Goal: Task Accomplishment & Management: Use online tool/utility

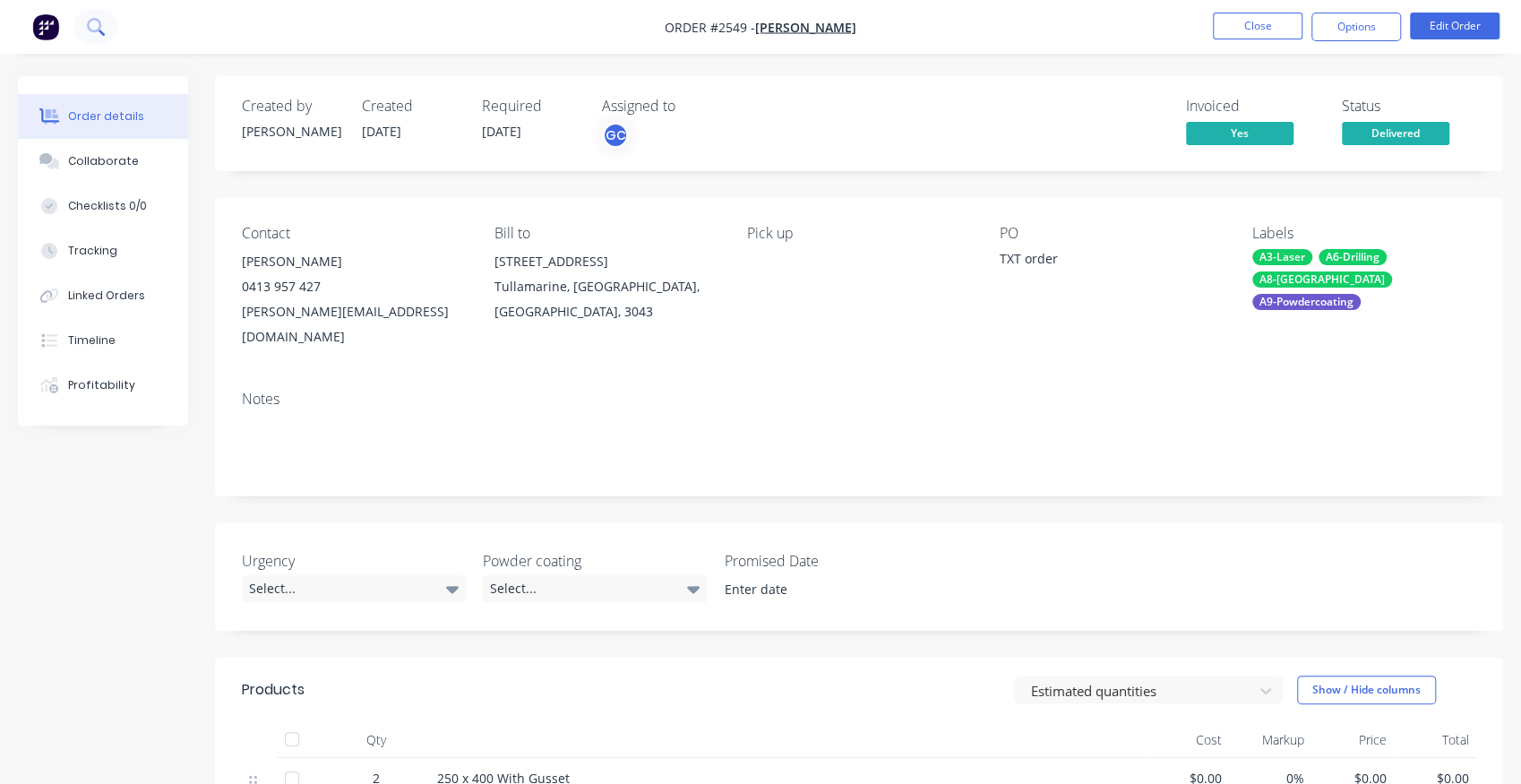
click at [95, 26] on icon at bounding box center [95, 26] width 17 height 17
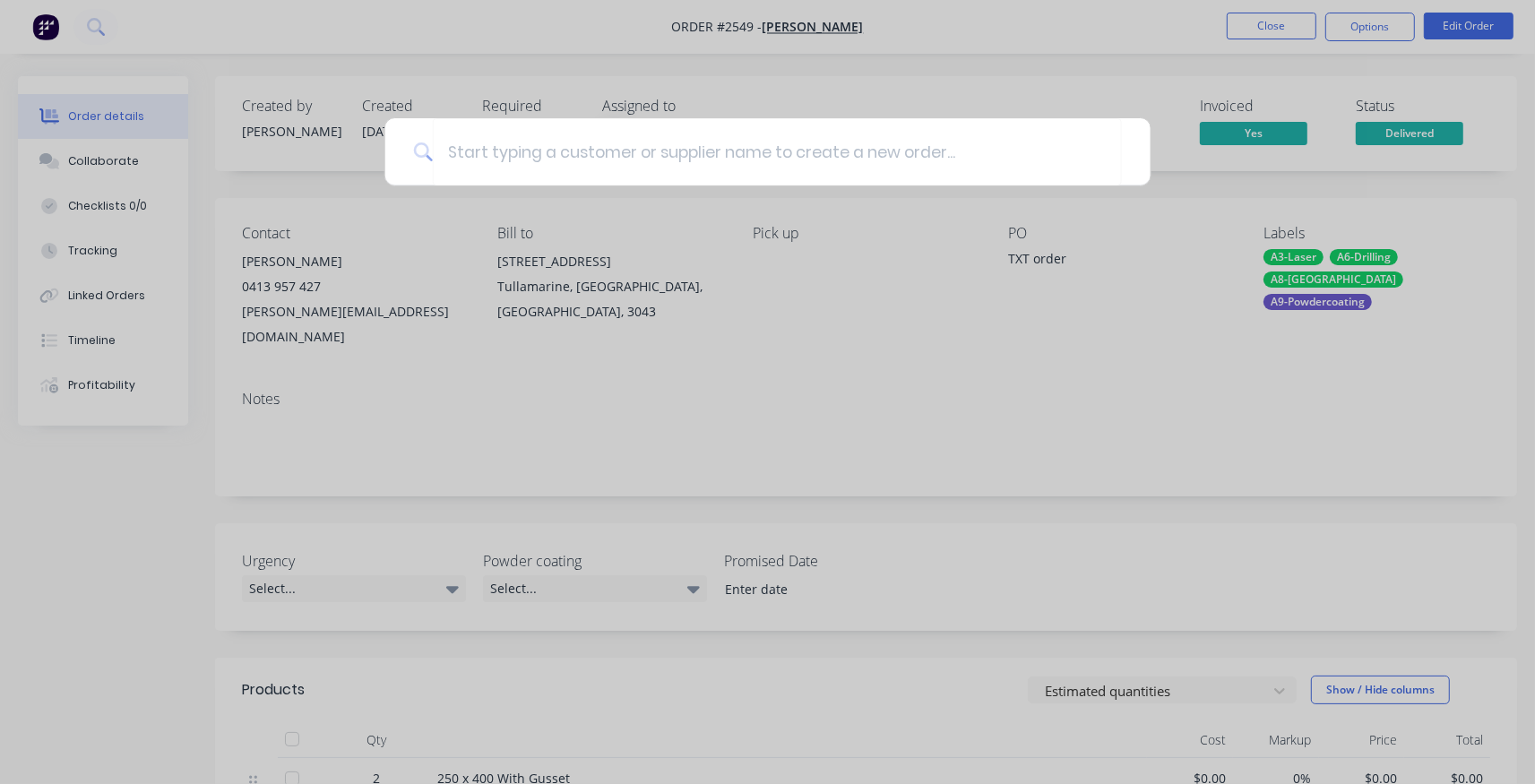
click at [48, 34] on div at bounding box center [768, 392] width 1535 height 784
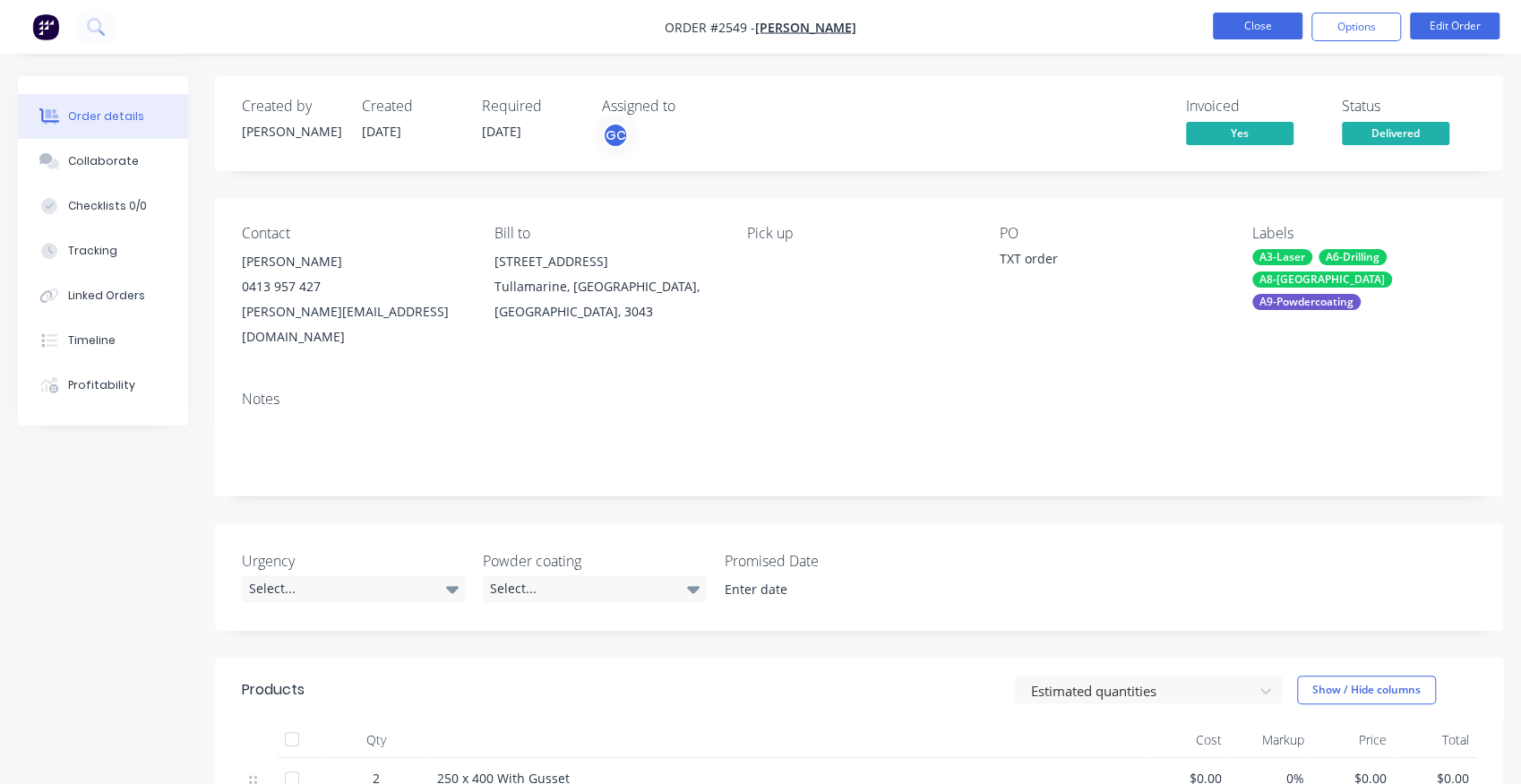
click at [1266, 28] on button "Close" at bounding box center [1258, 25] width 90 height 27
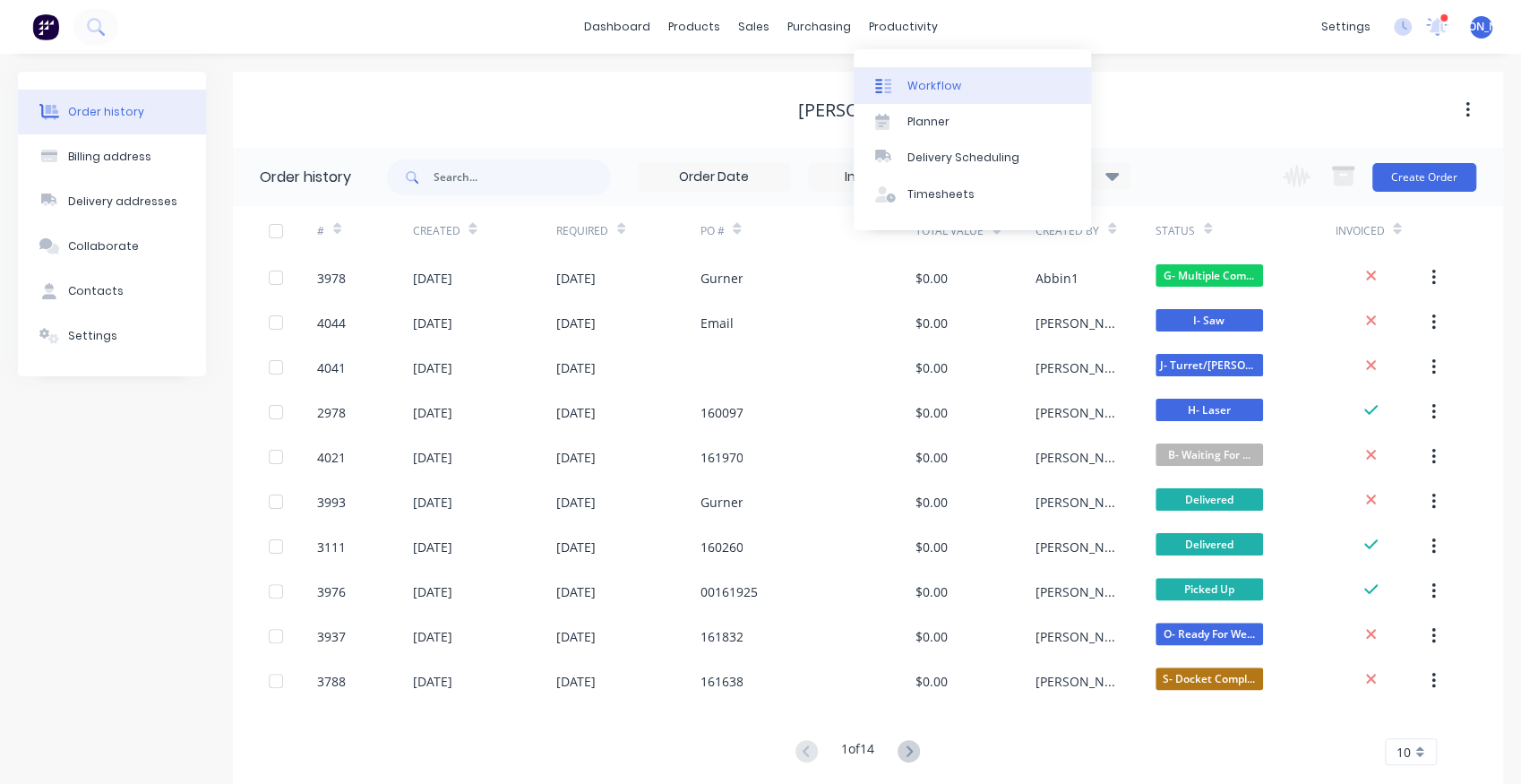
click at [922, 83] on div "Workflow" at bounding box center [934, 85] width 53 height 16
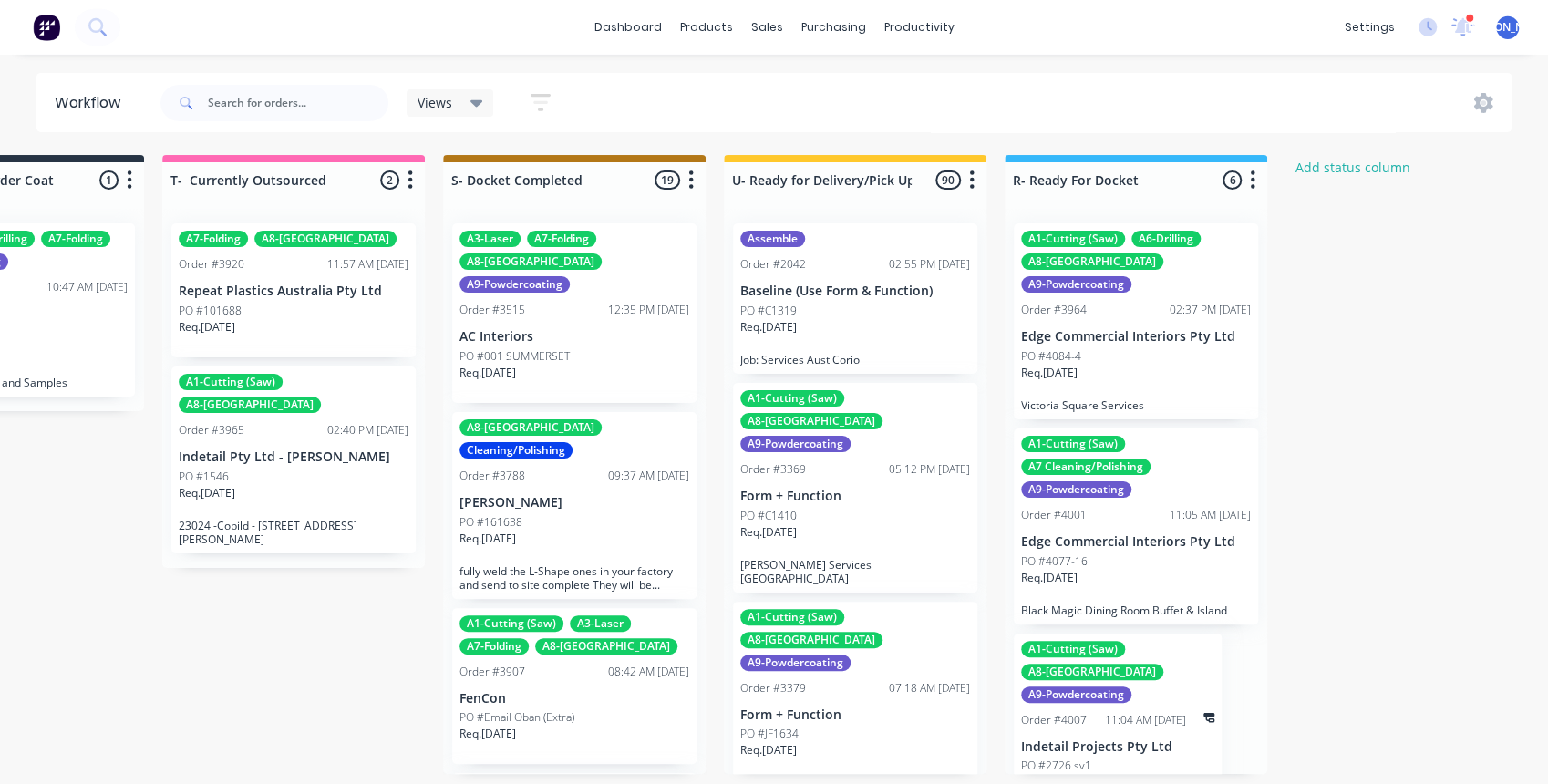
scroll to position [0, 4933]
click at [543, 104] on icon "button" at bounding box center [540, 102] width 14 height 3
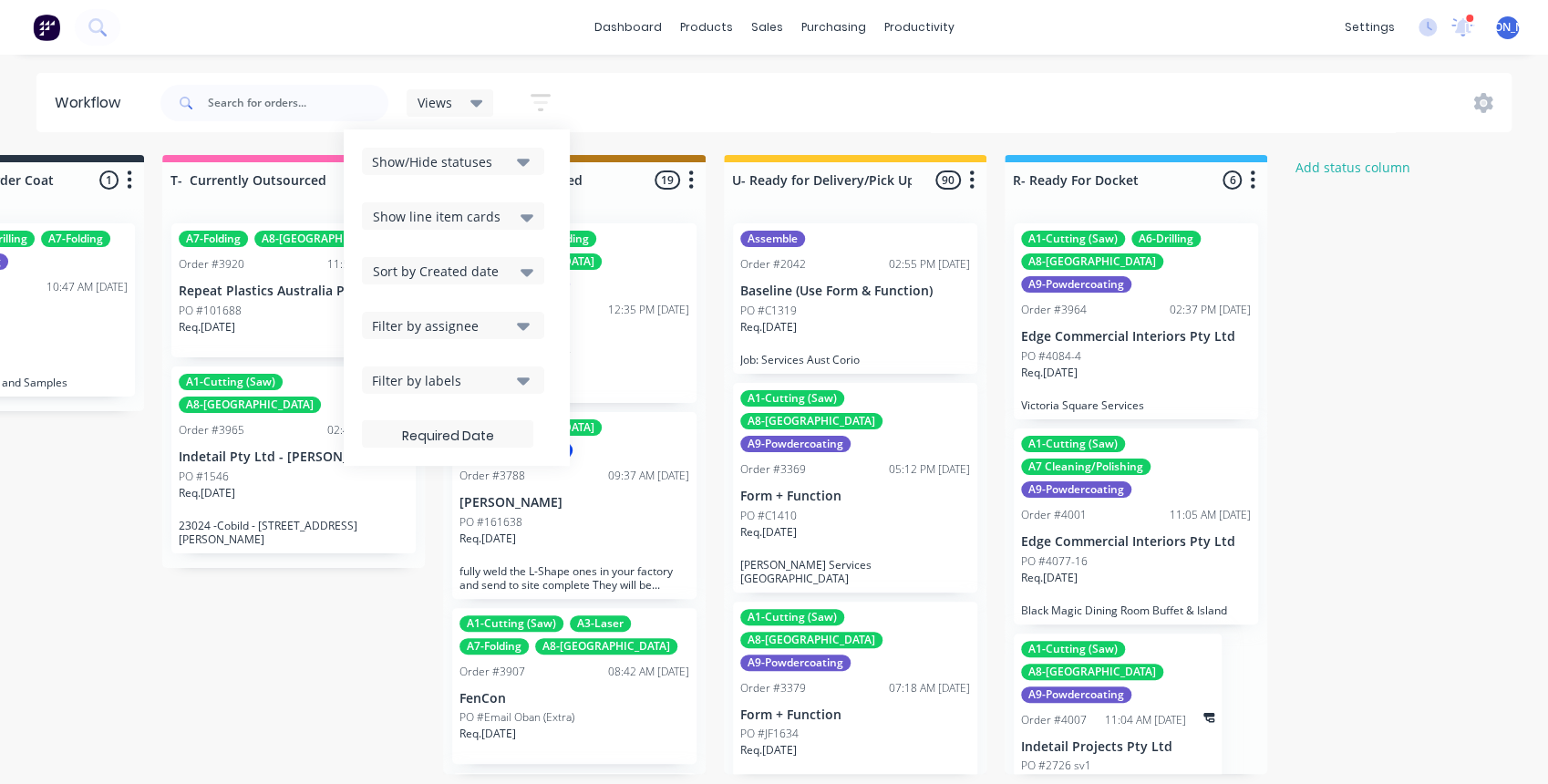
click at [527, 217] on icon at bounding box center [527, 218] width 12 height 8
click at [477, 291] on div "Hide line item cards" at bounding box center [452, 288] width 182 height 32
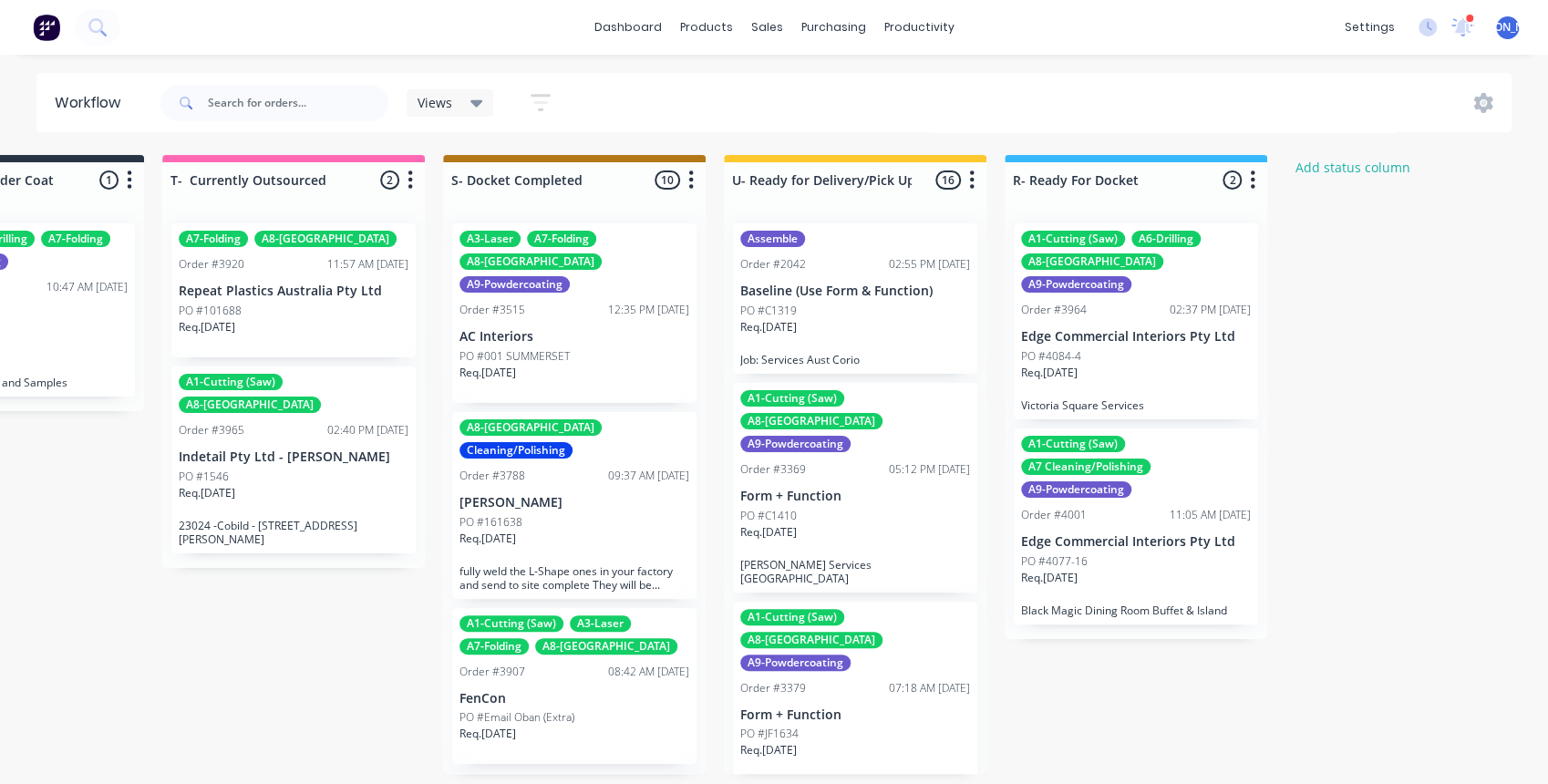
click at [1136, 534] on p "Edge Commercial Interiors Pty Ltd" at bounding box center [1136, 542] width 230 height 15
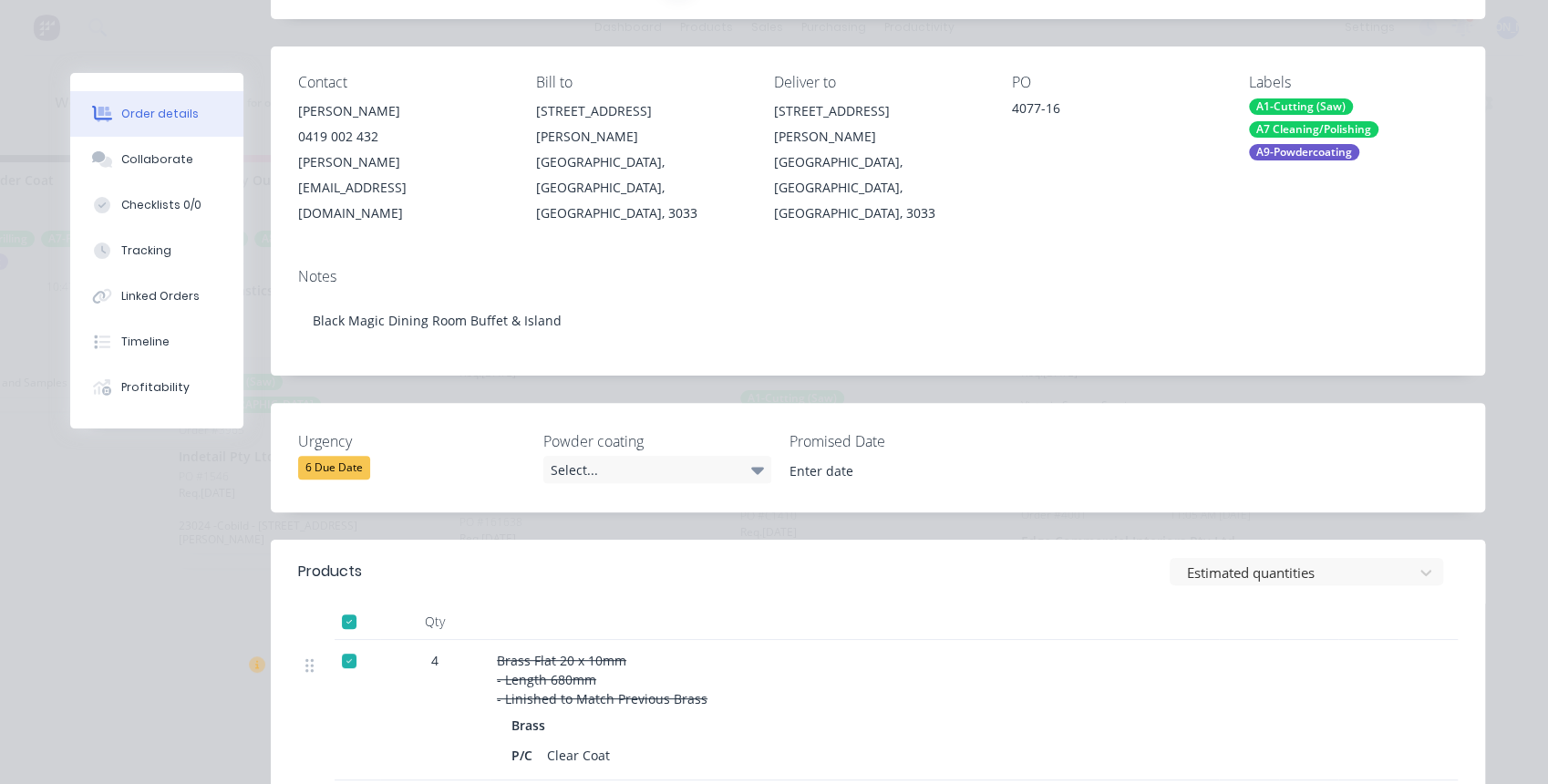
scroll to position [0, 0]
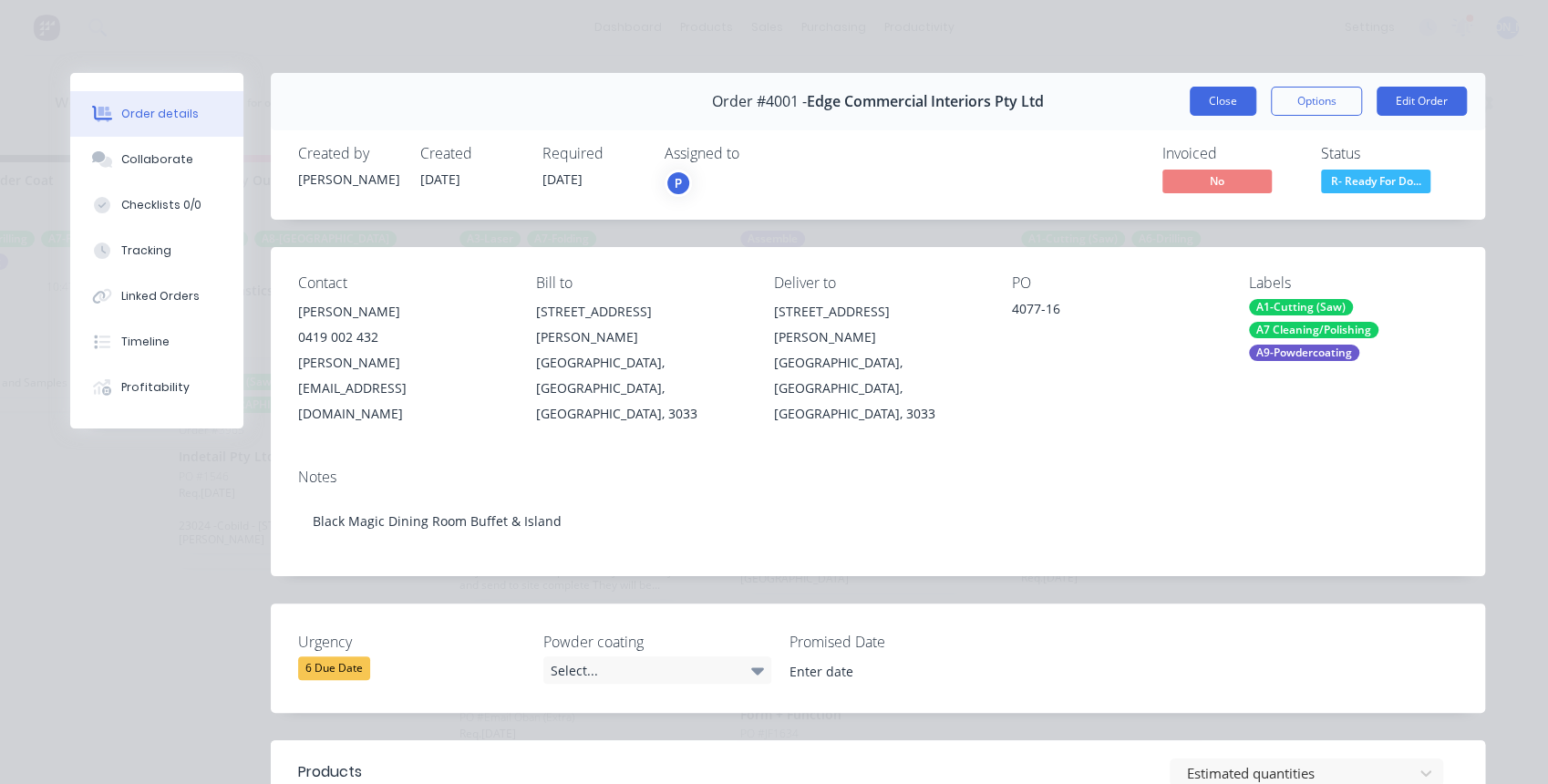
click at [1227, 97] on button "Close" at bounding box center [1223, 101] width 67 height 30
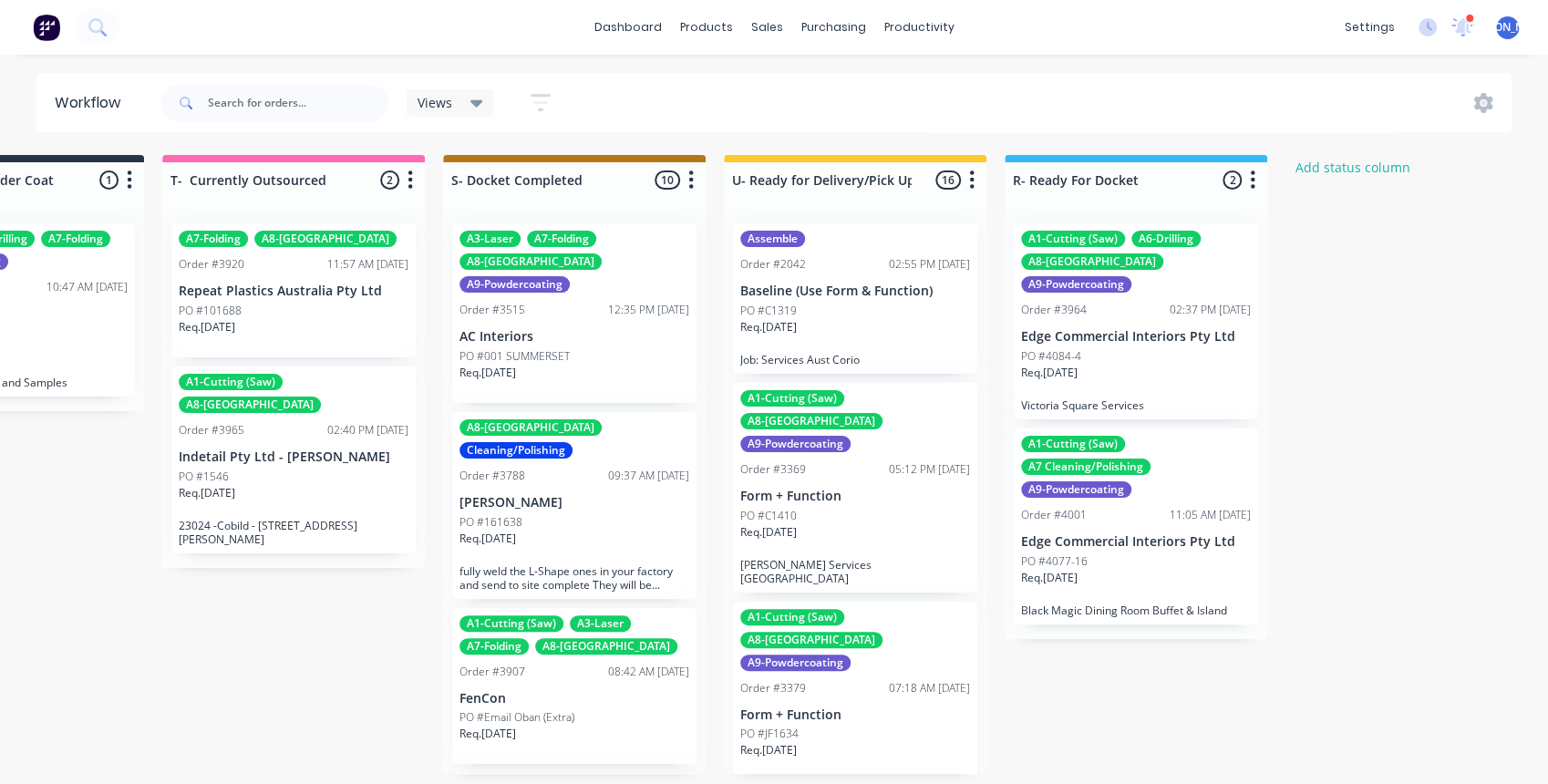
click at [1129, 330] on p "Edge Commercial Interiors Pty Ltd" at bounding box center [1136, 337] width 230 height 15
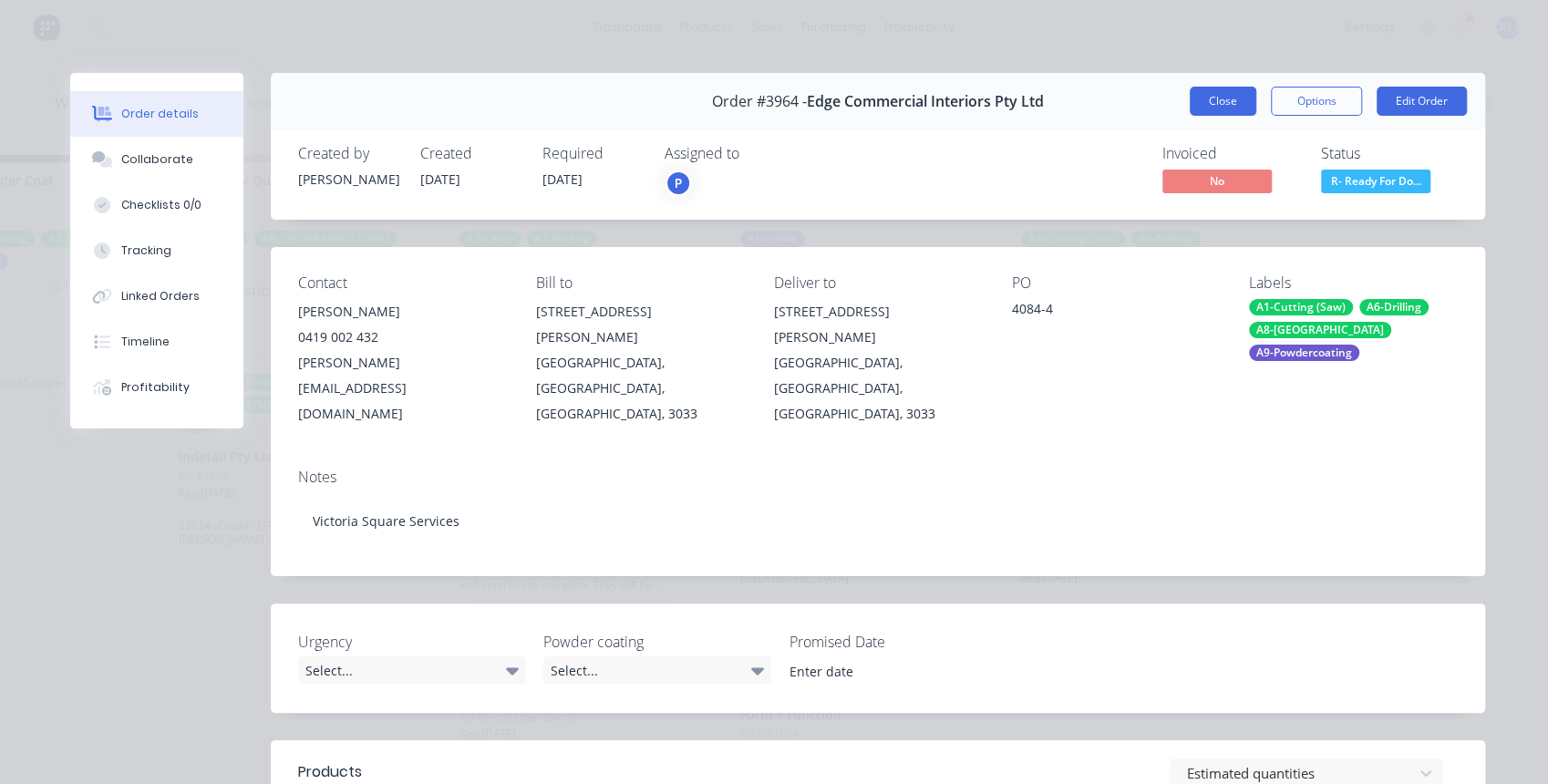
click at [1216, 100] on button "Close" at bounding box center [1223, 101] width 67 height 30
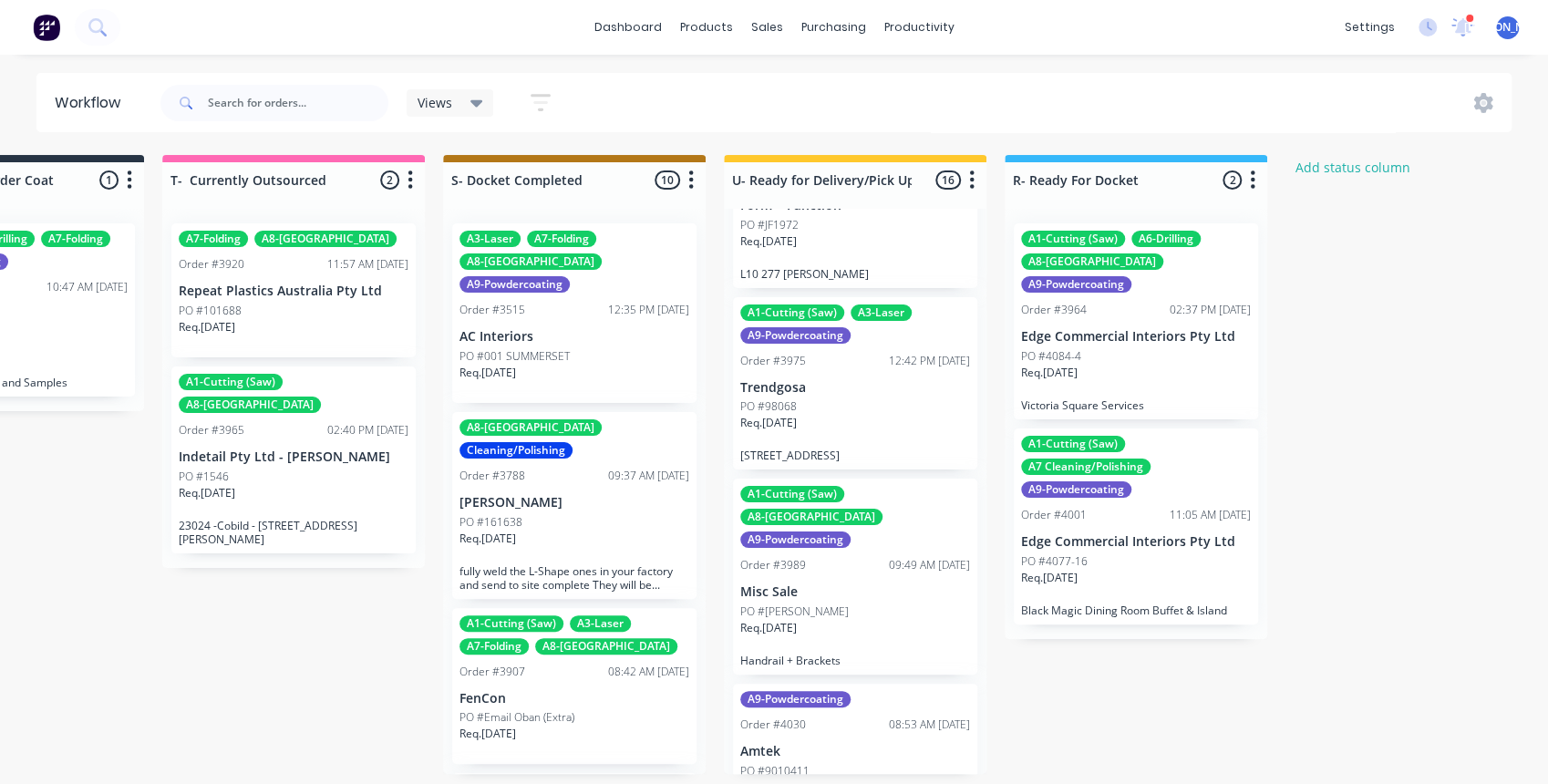
scroll to position [3, 4933]
click at [782, 620] on p "Req. [DATE]" at bounding box center [768, 628] width 56 height 16
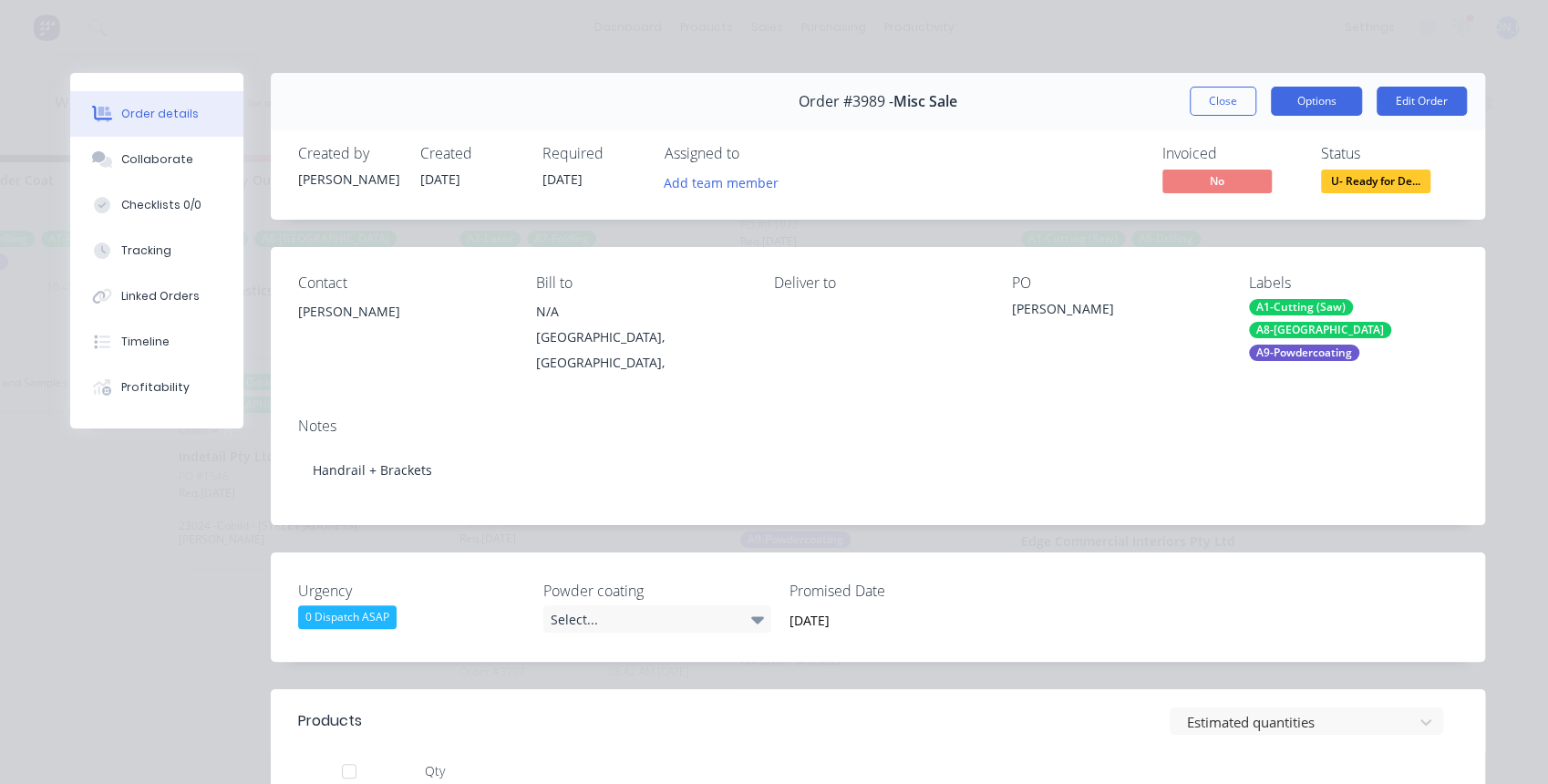
click at [1324, 108] on button "Options" at bounding box center [1317, 101] width 91 height 30
click at [1279, 95] on button "Options" at bounding box center [1317, 101] width 91 height 30
click at [1405, 105] on button "Edit Order" at bounding box center [1421, 101] width 90 height 30
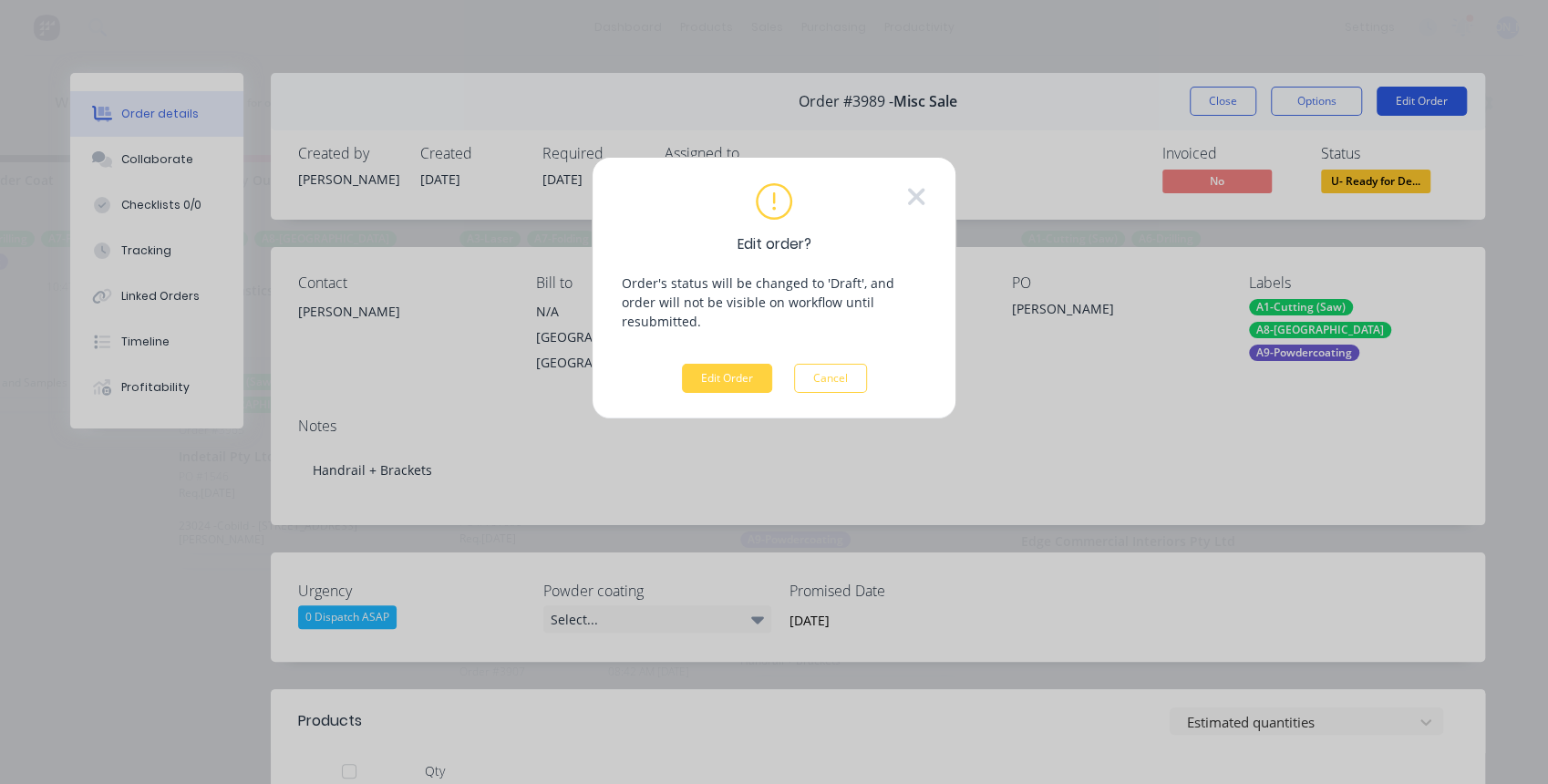
scroll to position [0, 4917]
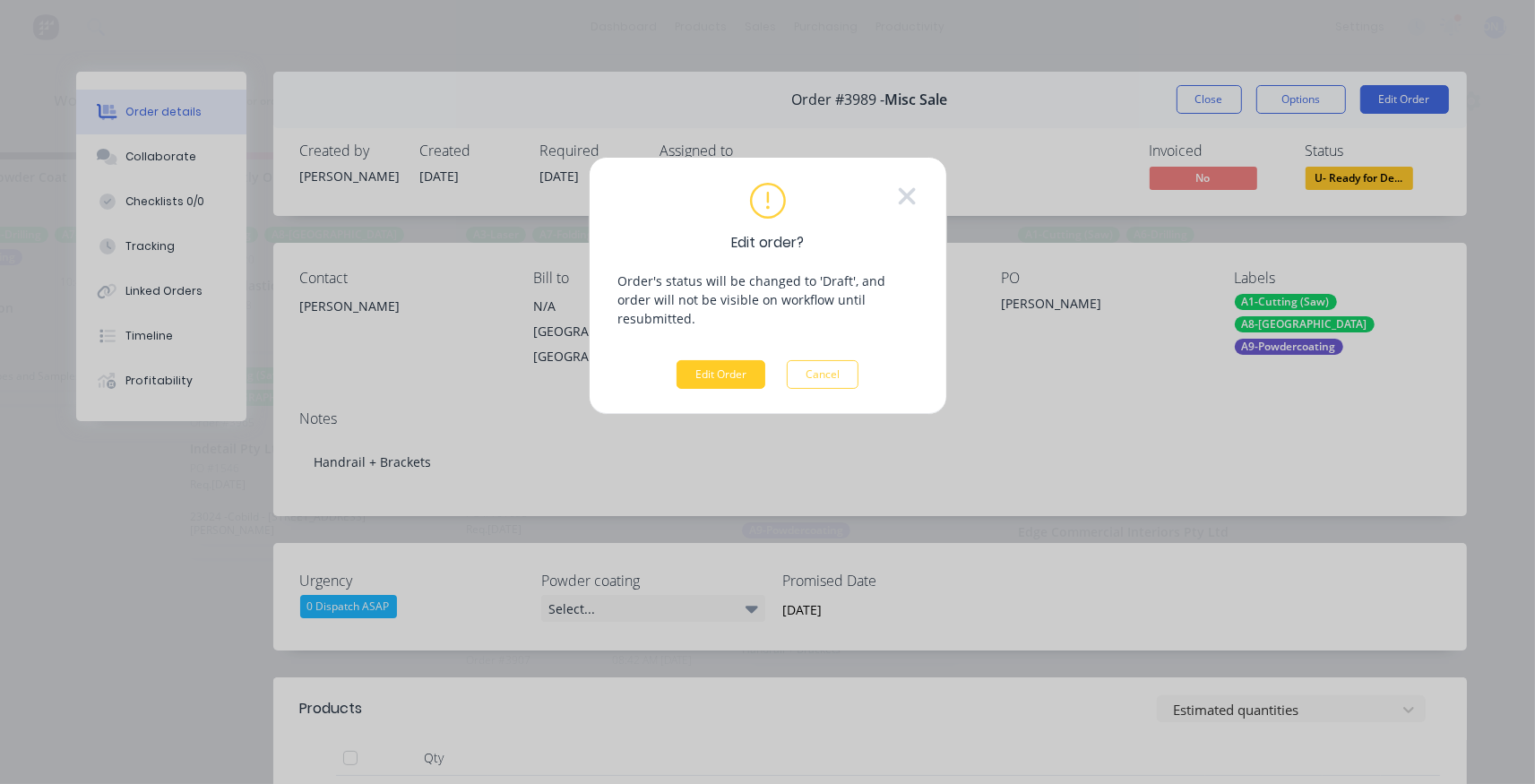
click at [738, 360] on button "Edit Order" at bounding box center [721, 374] width 89 height 29
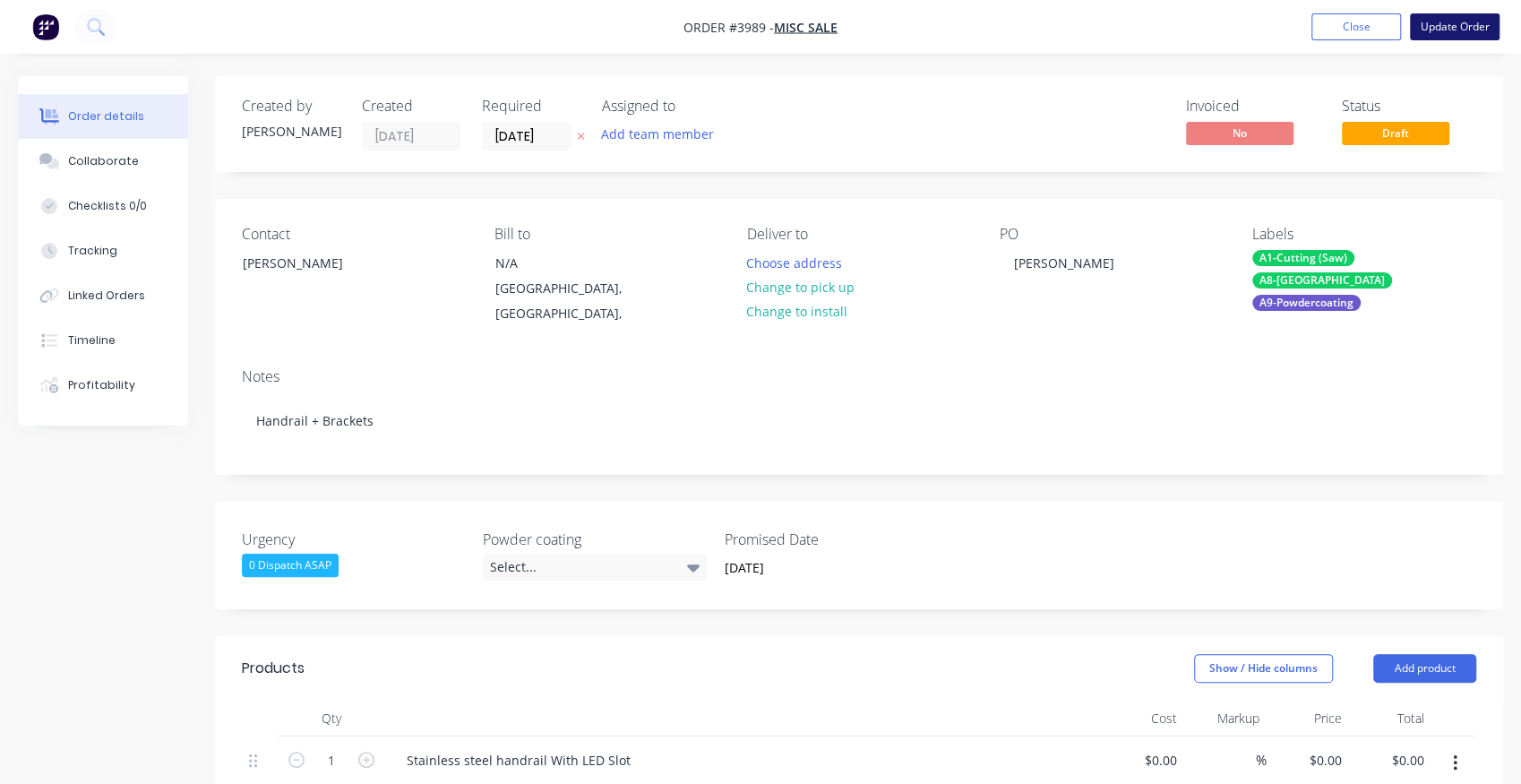
click at [1446, 29] on button "Update Order" at bounding box center [1455, 26] width 90 height 27
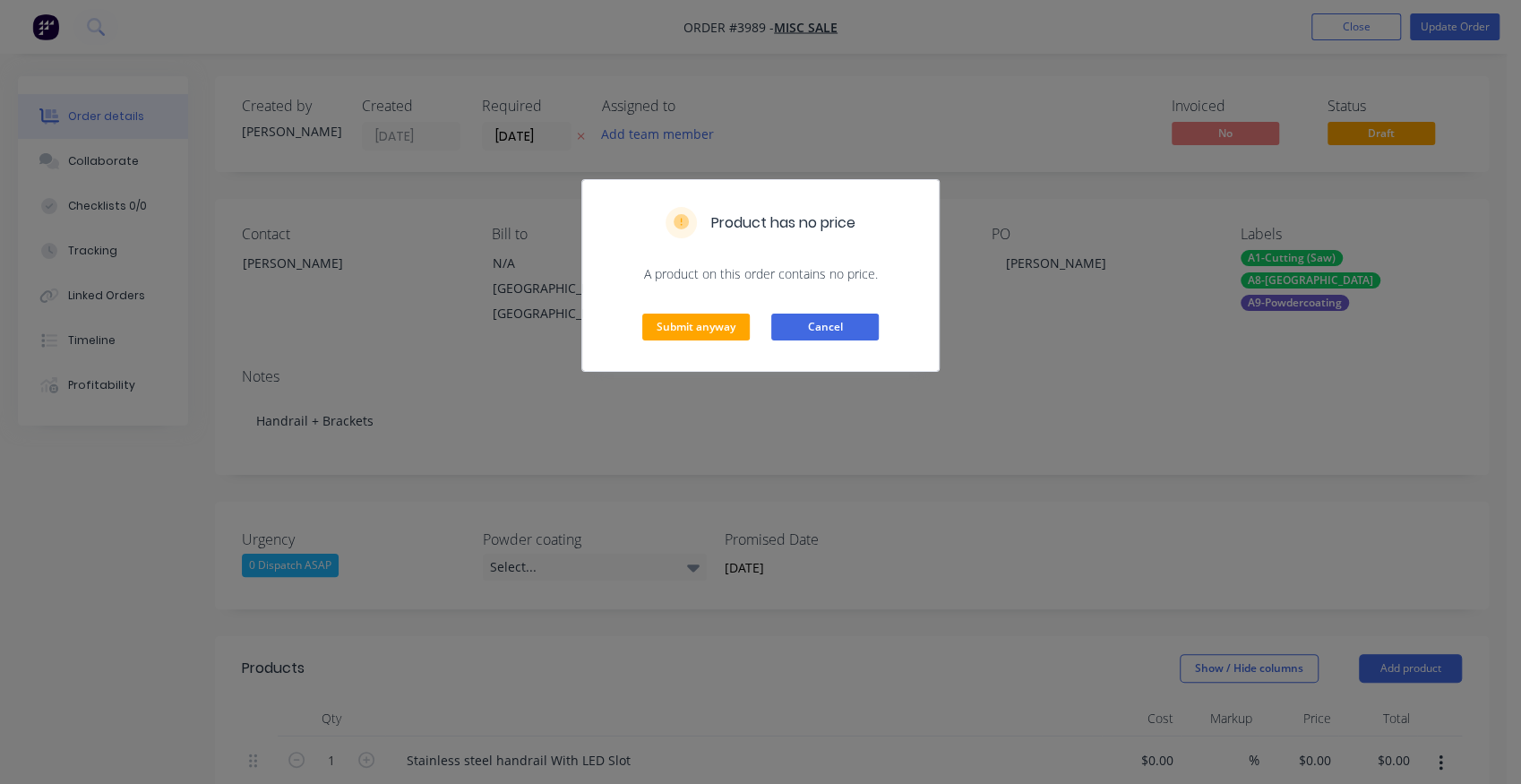
click at [847, 319] on button "Cancel" at bounding box center [825, 327] width 108 height 27
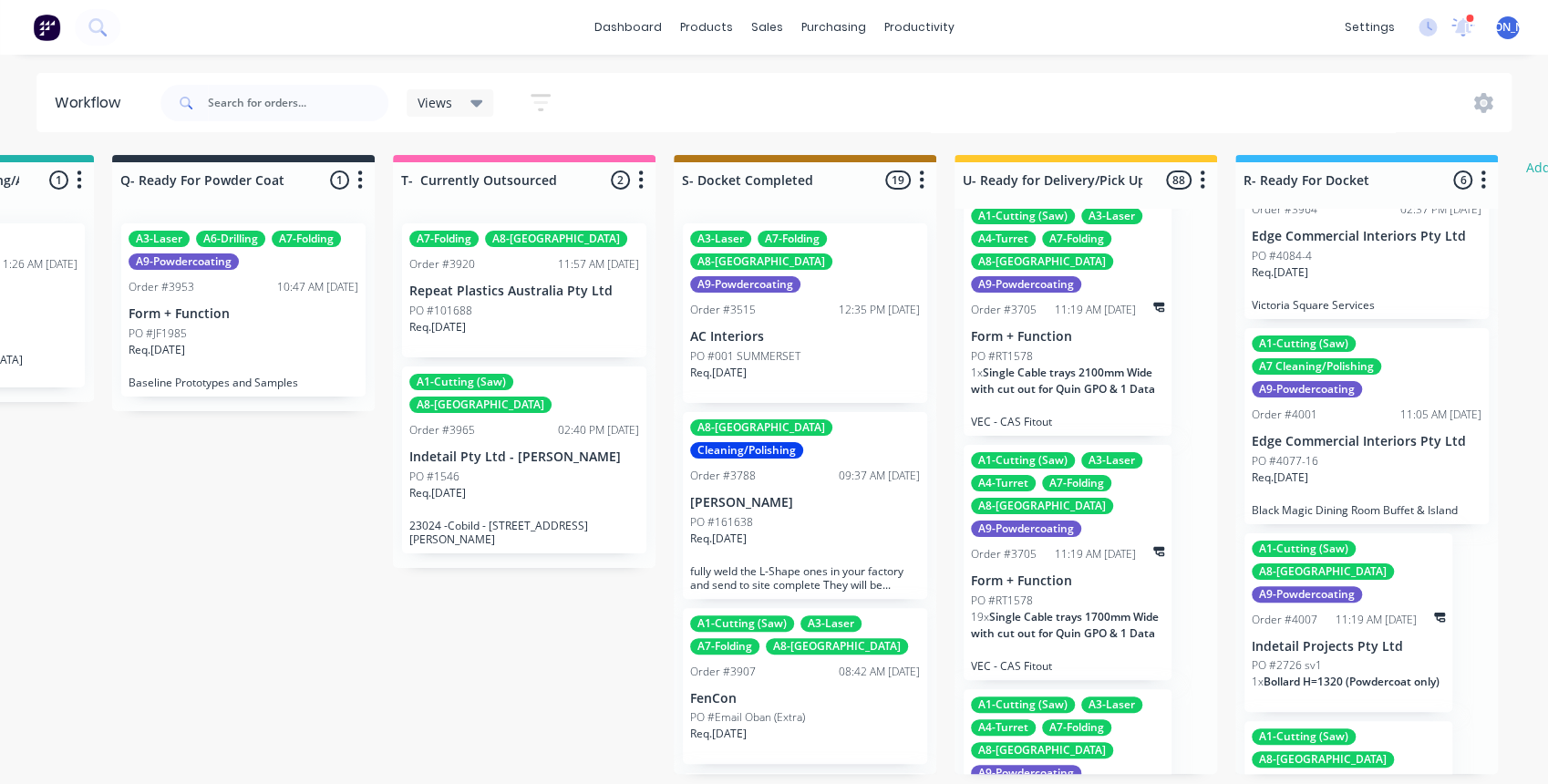
scroll to position [14042, 0]
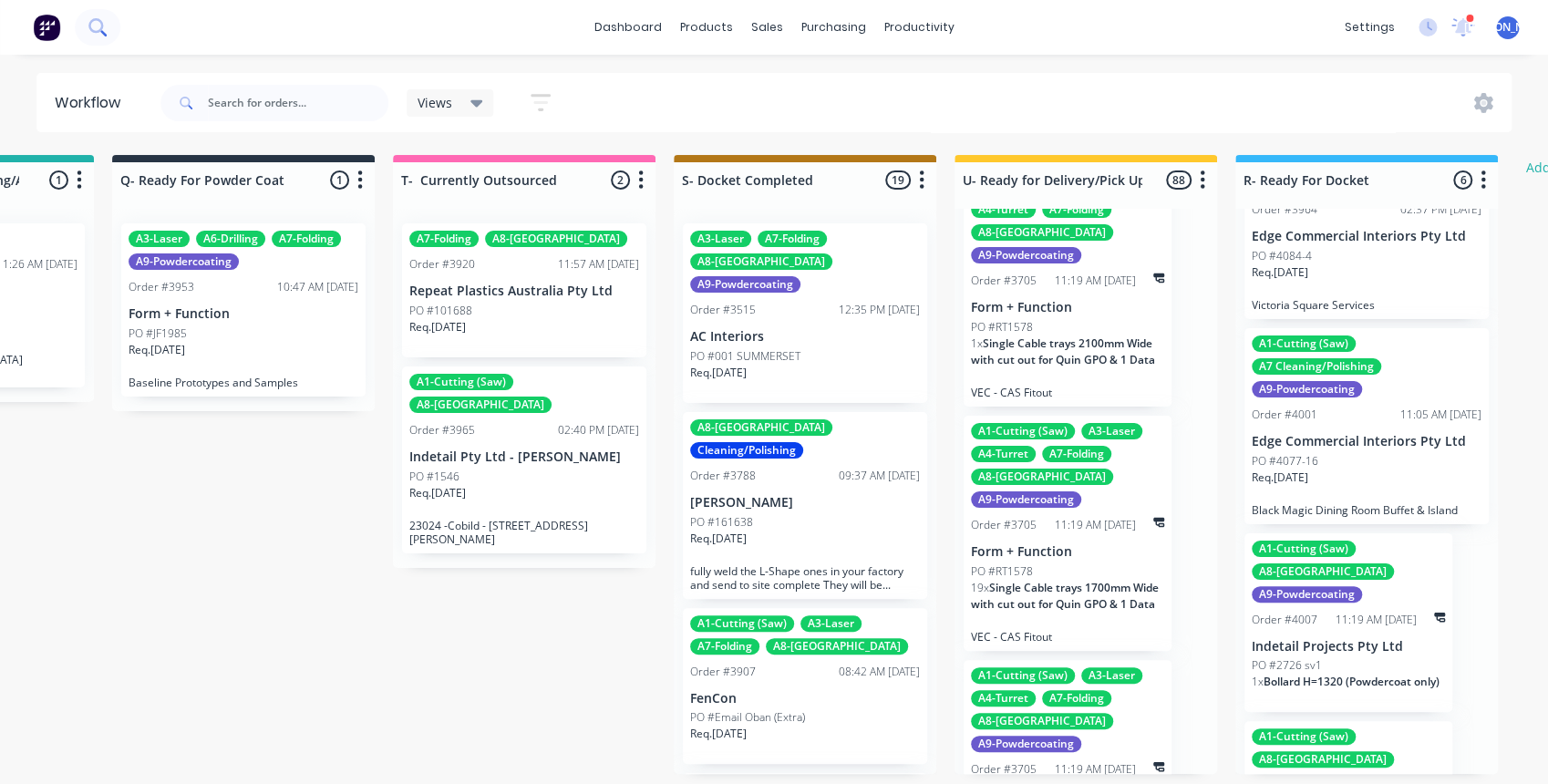
click at [98, 28] on icon at bounding box center [95, 25] width 14 height 14
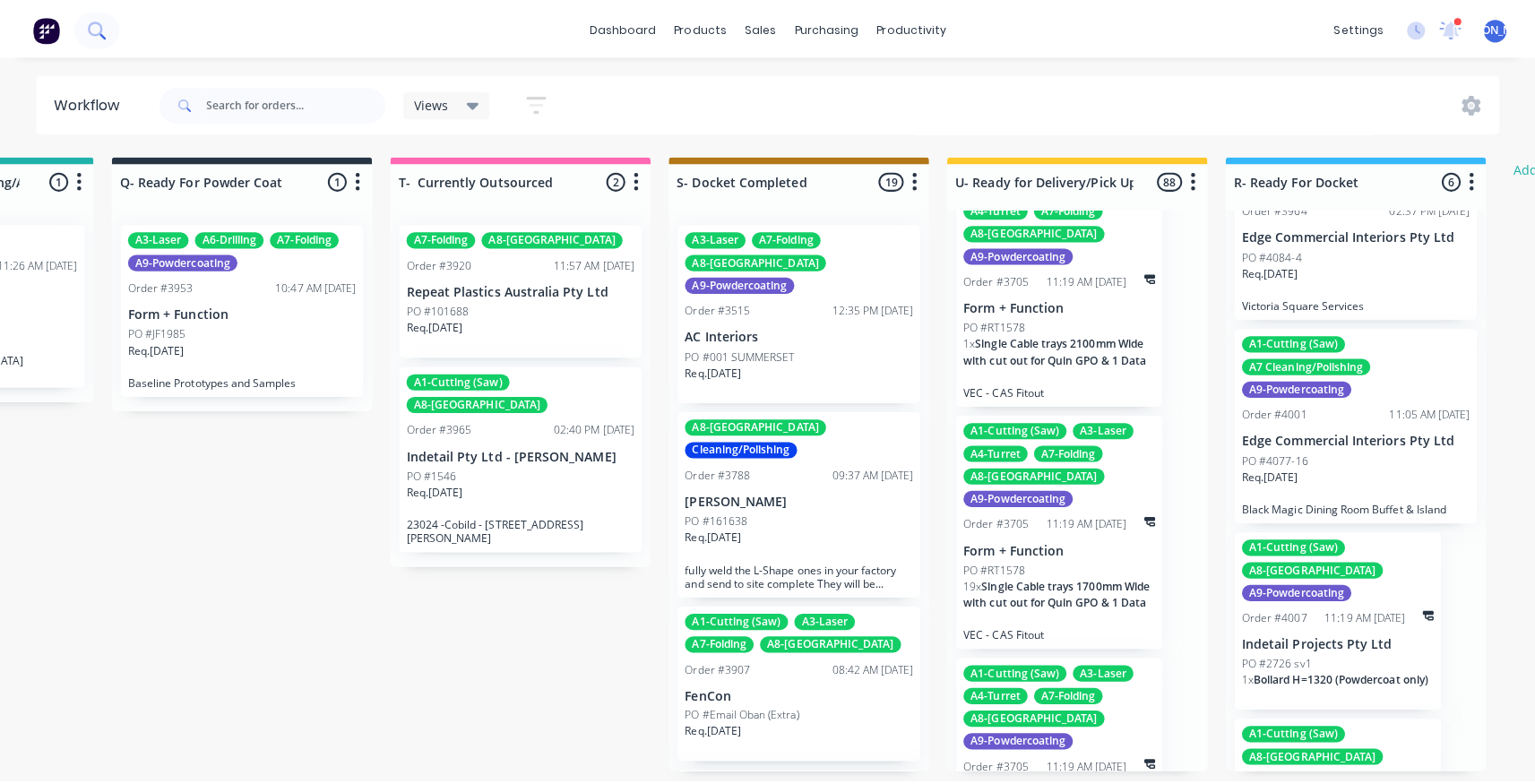
scroll to position [0, 4619]
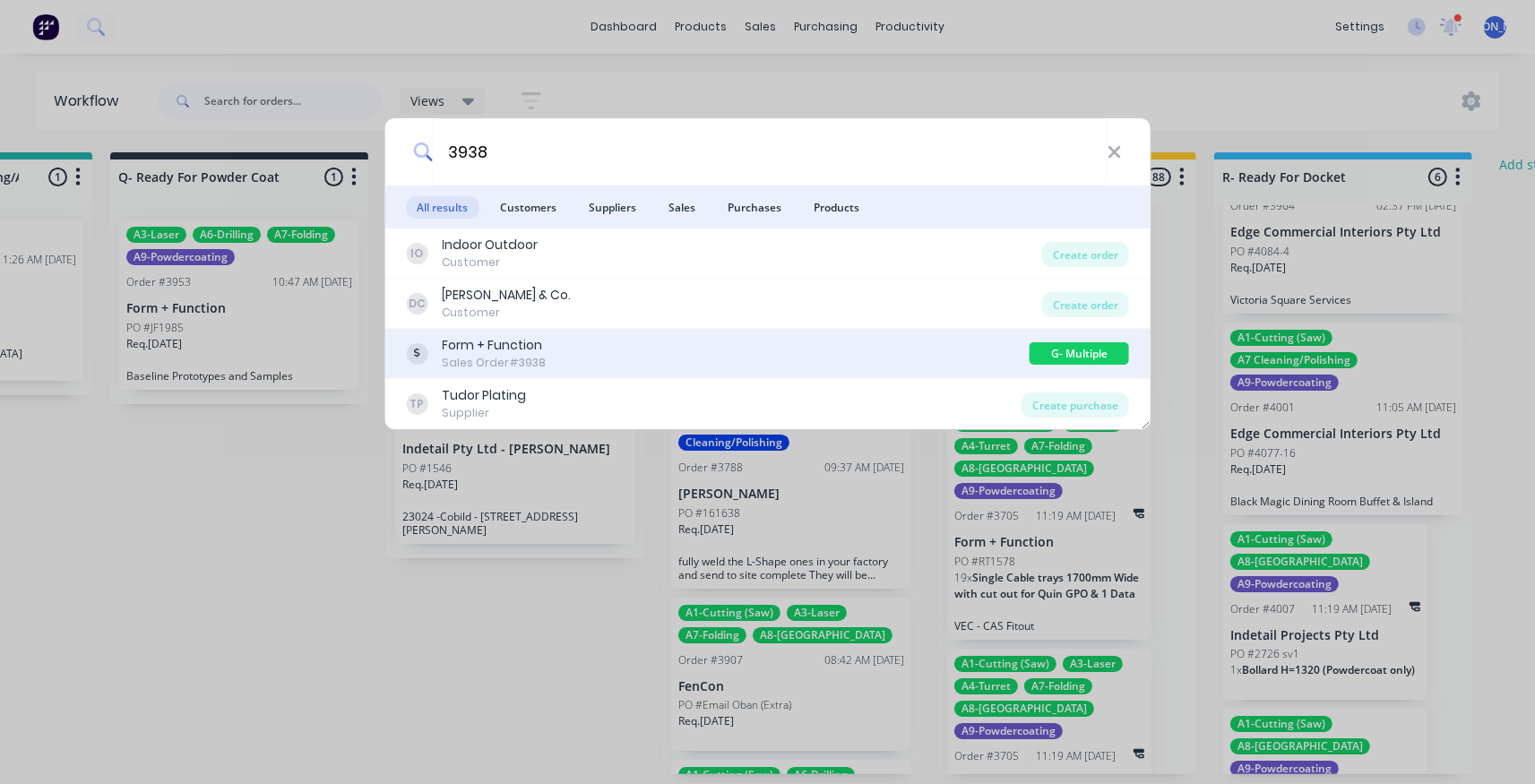
type input "3938"
click at [479, 345] on div "Form + Function" at bounding box center [493, 345] width 104 height 19
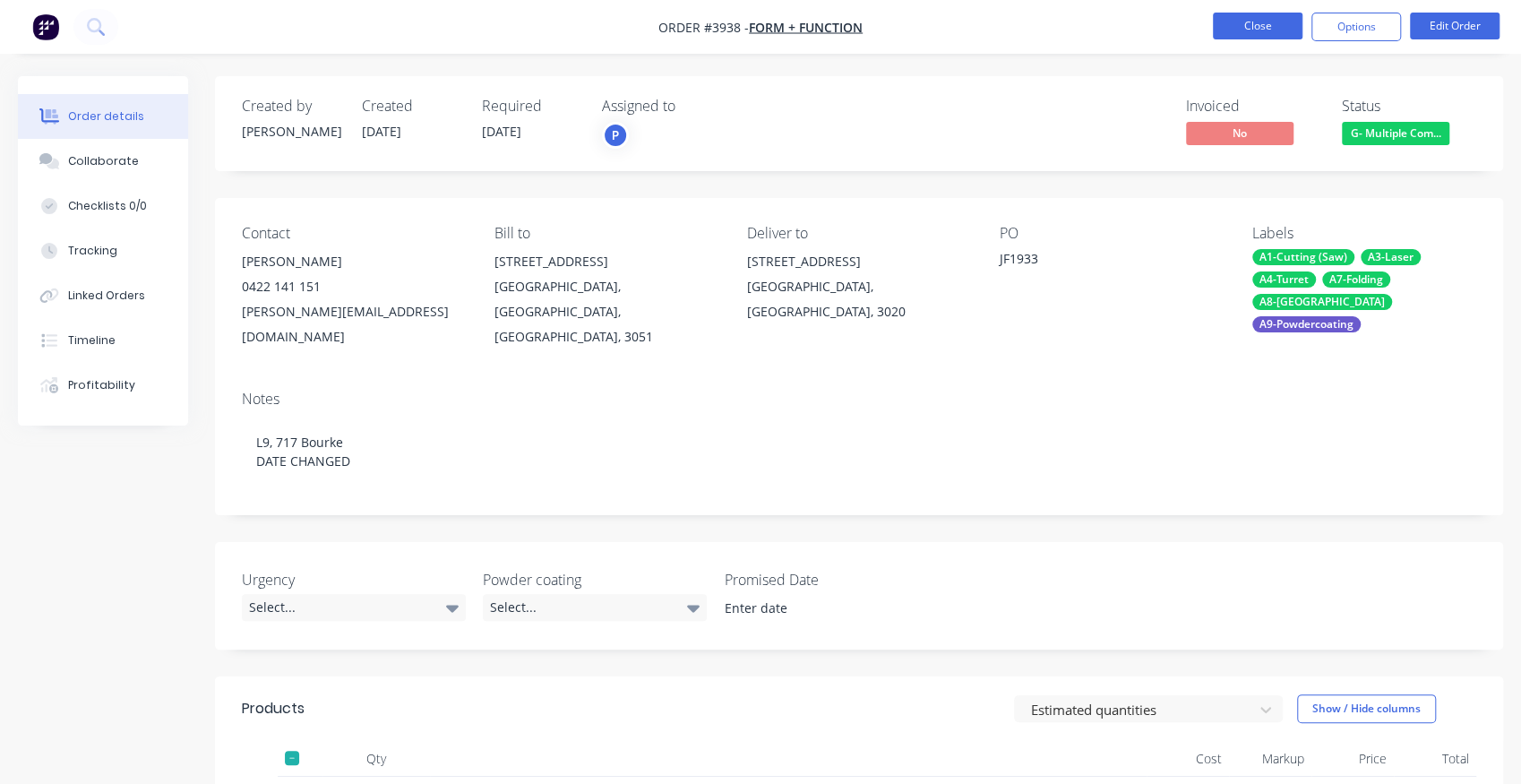
click at [1248, 25] on button "Close" at bounding box center [1258, 25] width 90 height 27
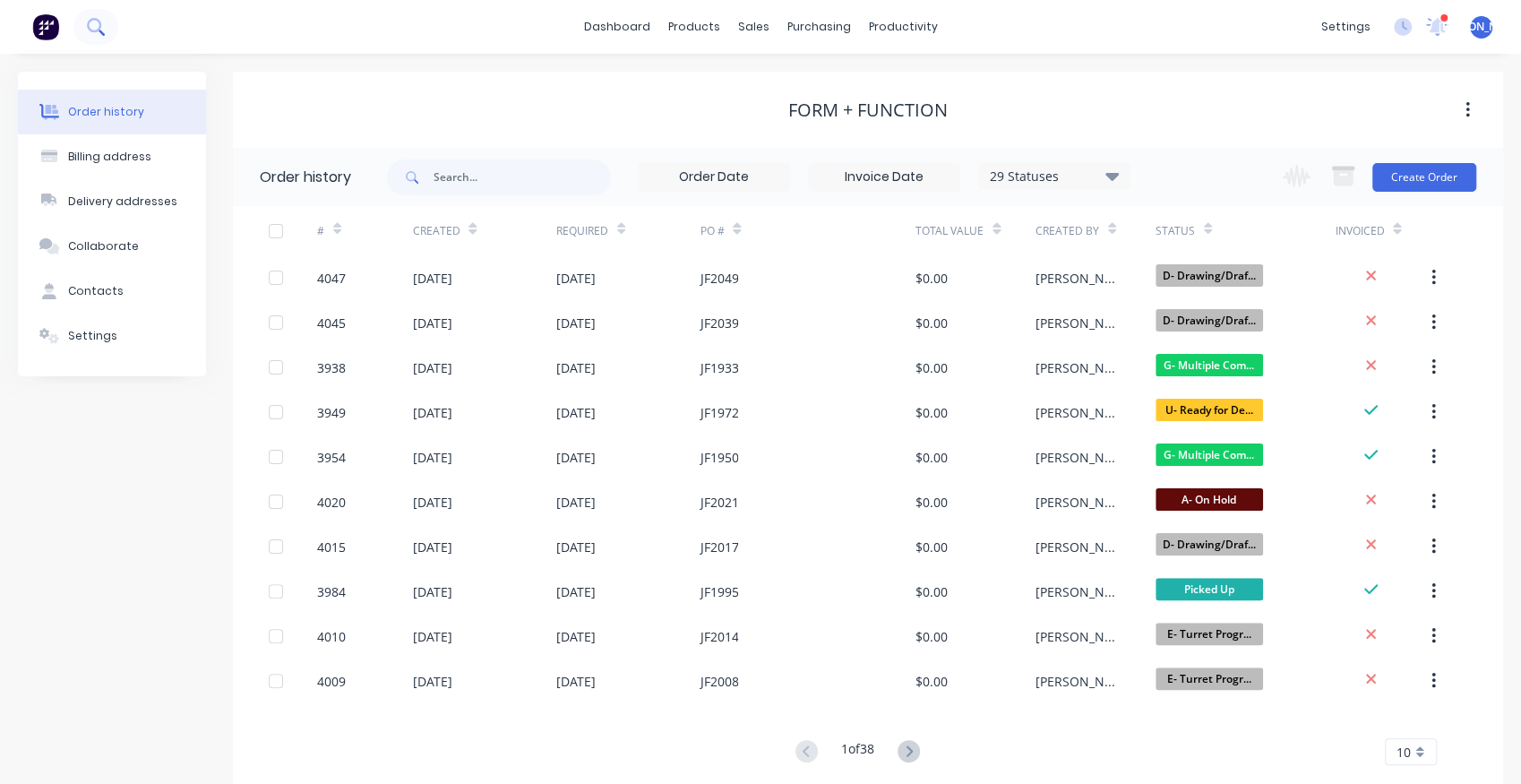
click at [97, 17] on button at bounding box center [95, 27] width 45 height 36
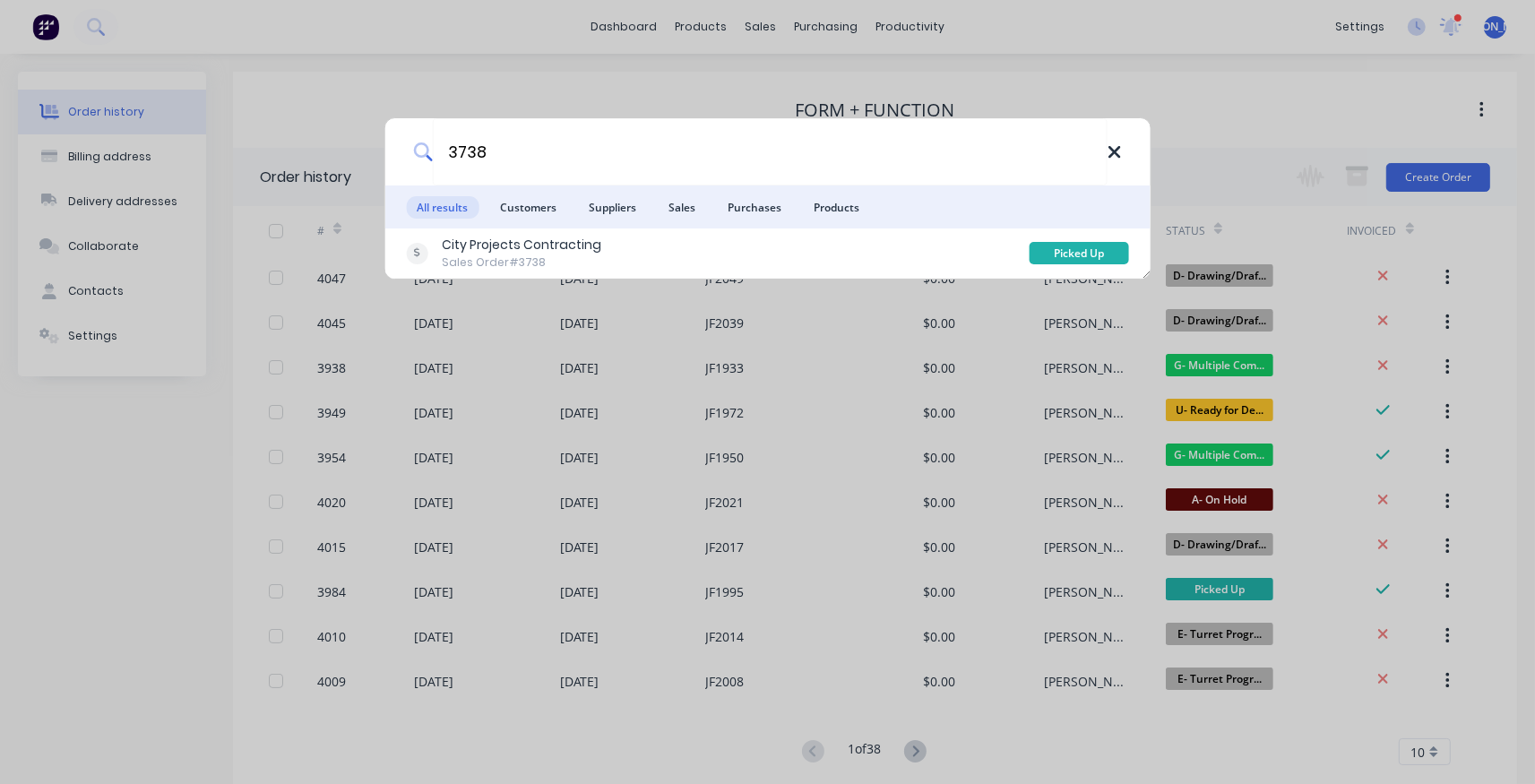
type input "3738"
click at [1117, 157] on icon at bounding box center [1114, 152] width 14 height 20
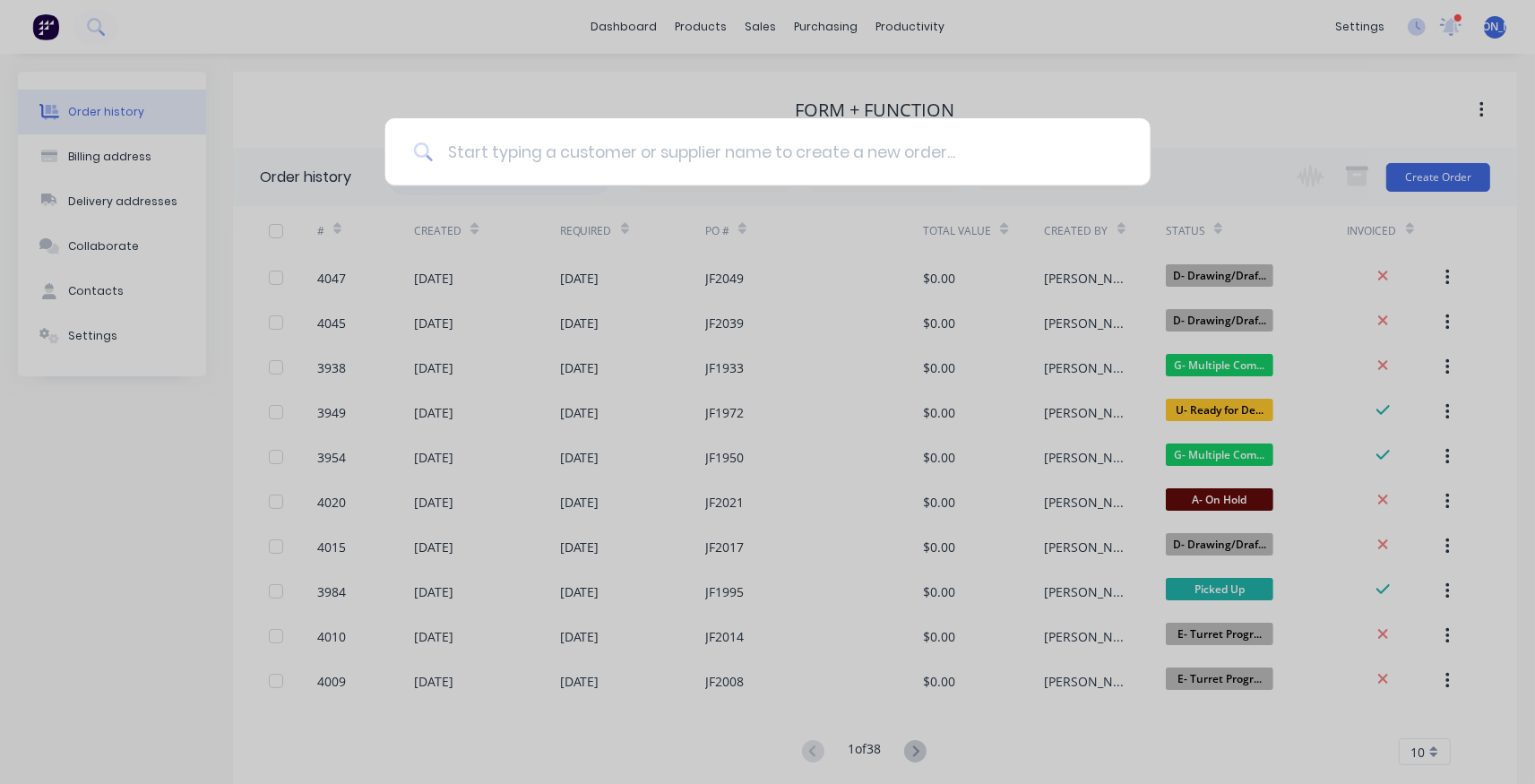
click at [445, 152] on input at bounding box center [777, 152] width 689 height 67
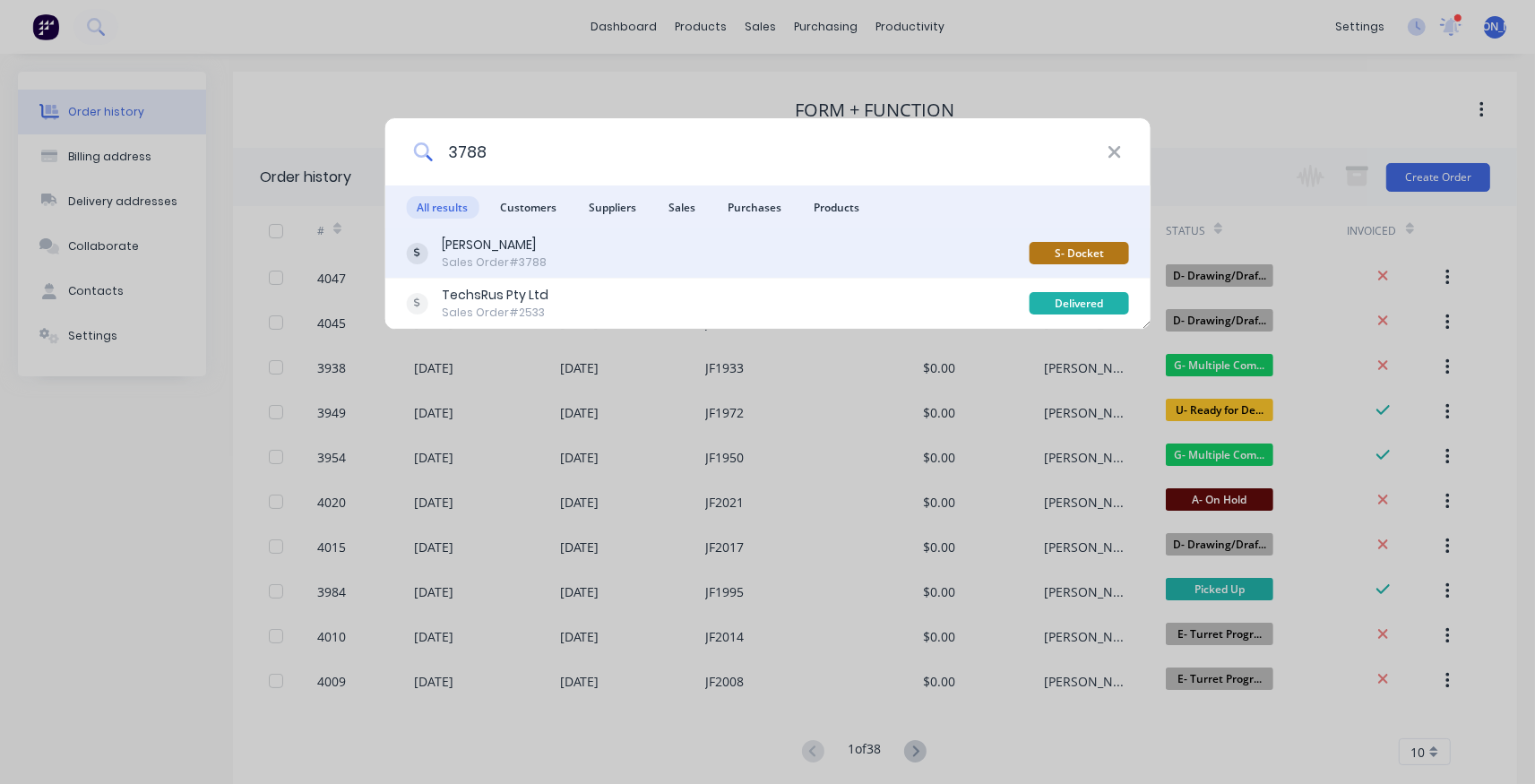
type input "3788"
click at [504, 246] on div "[PERSON_NAME]" at bounding box center [494, 245] width 105 height 19
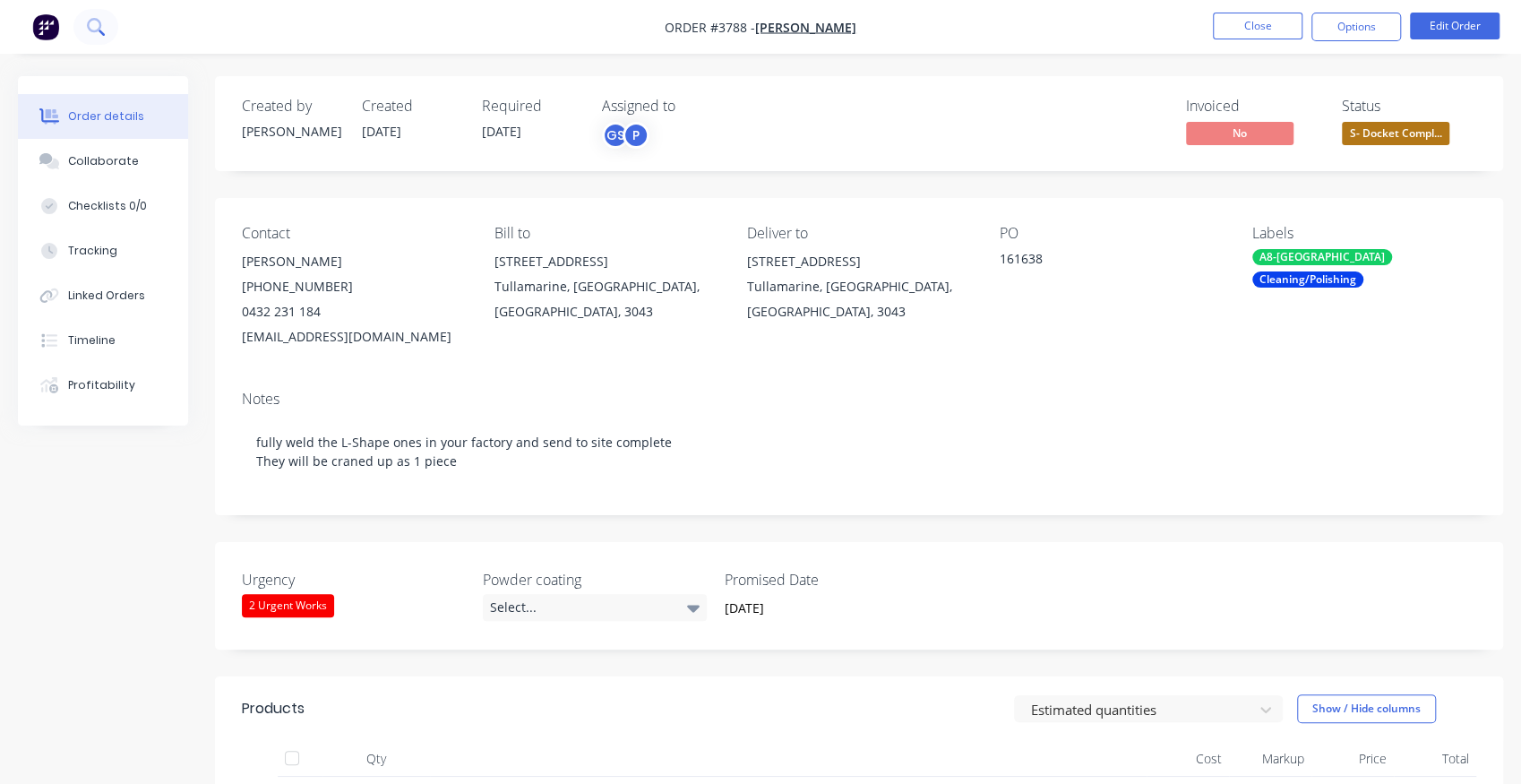
click at [89, 24] on icon at bounding box center [95, 26] width 17 height 17
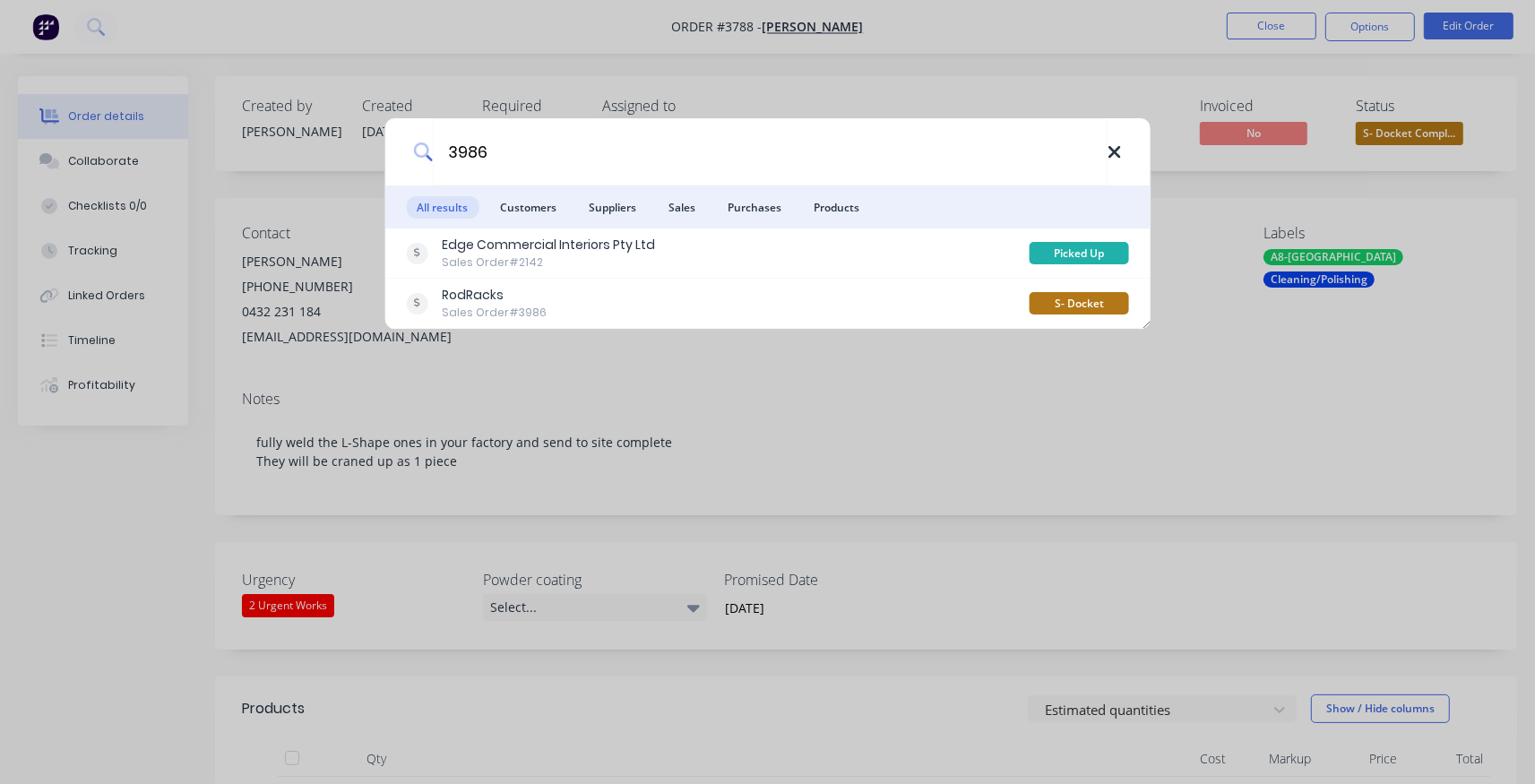
type input "3986"
click at [1111, 155] on icon at bounding box center [1114, 152] width 11 height 11
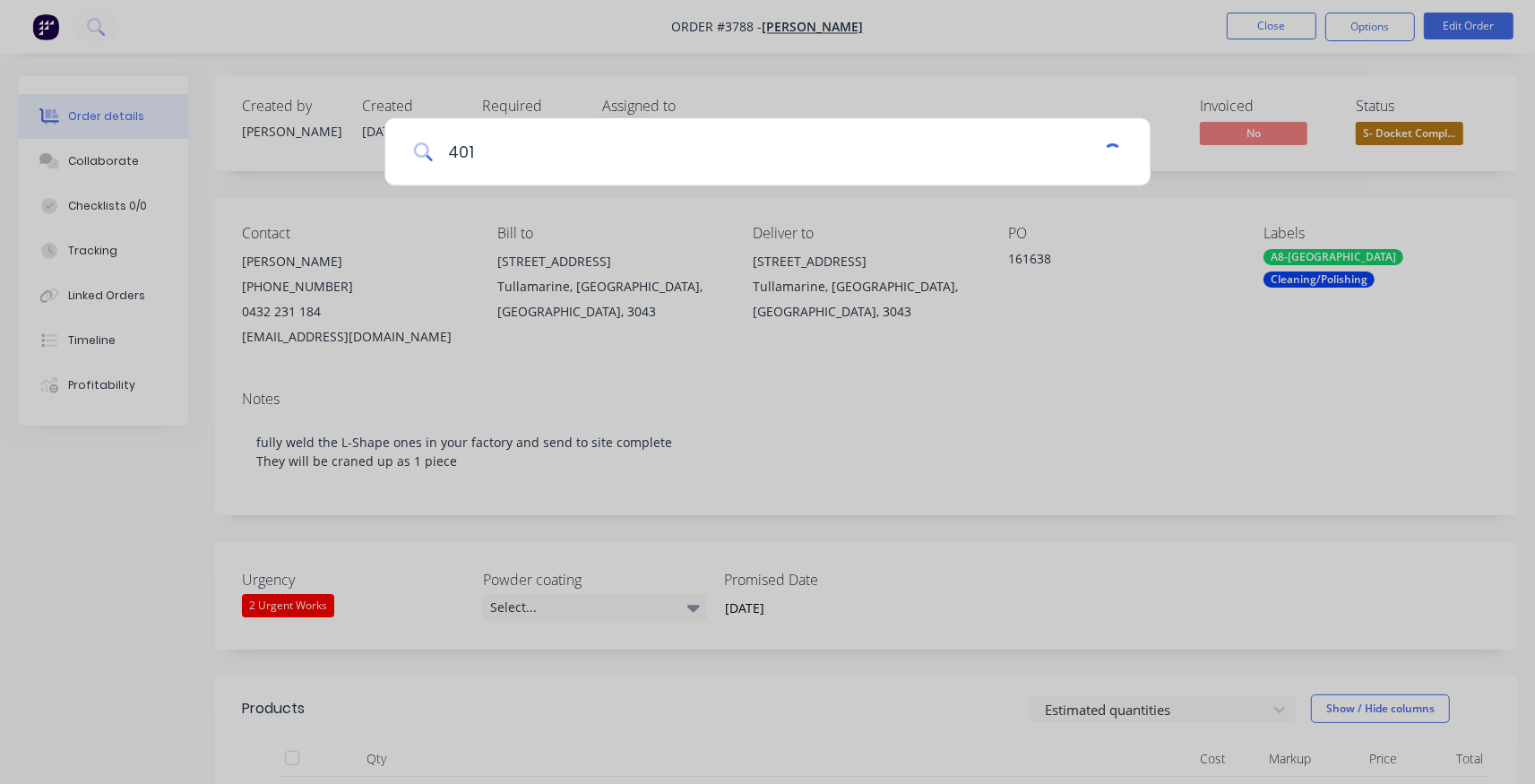
type input "4016"
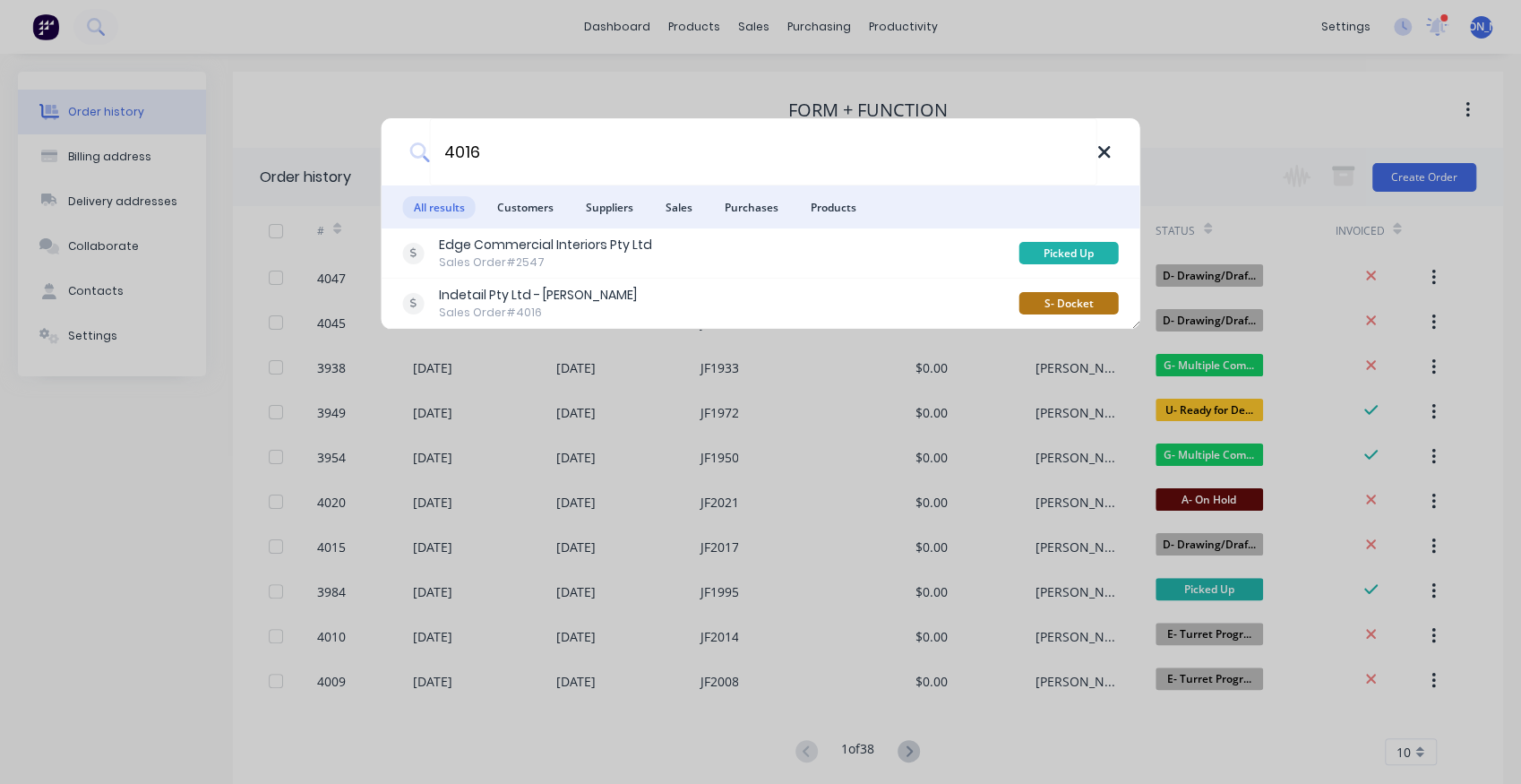
click at [1100, 156] on icon at bounding box center [1104, 152] width 11 height 11
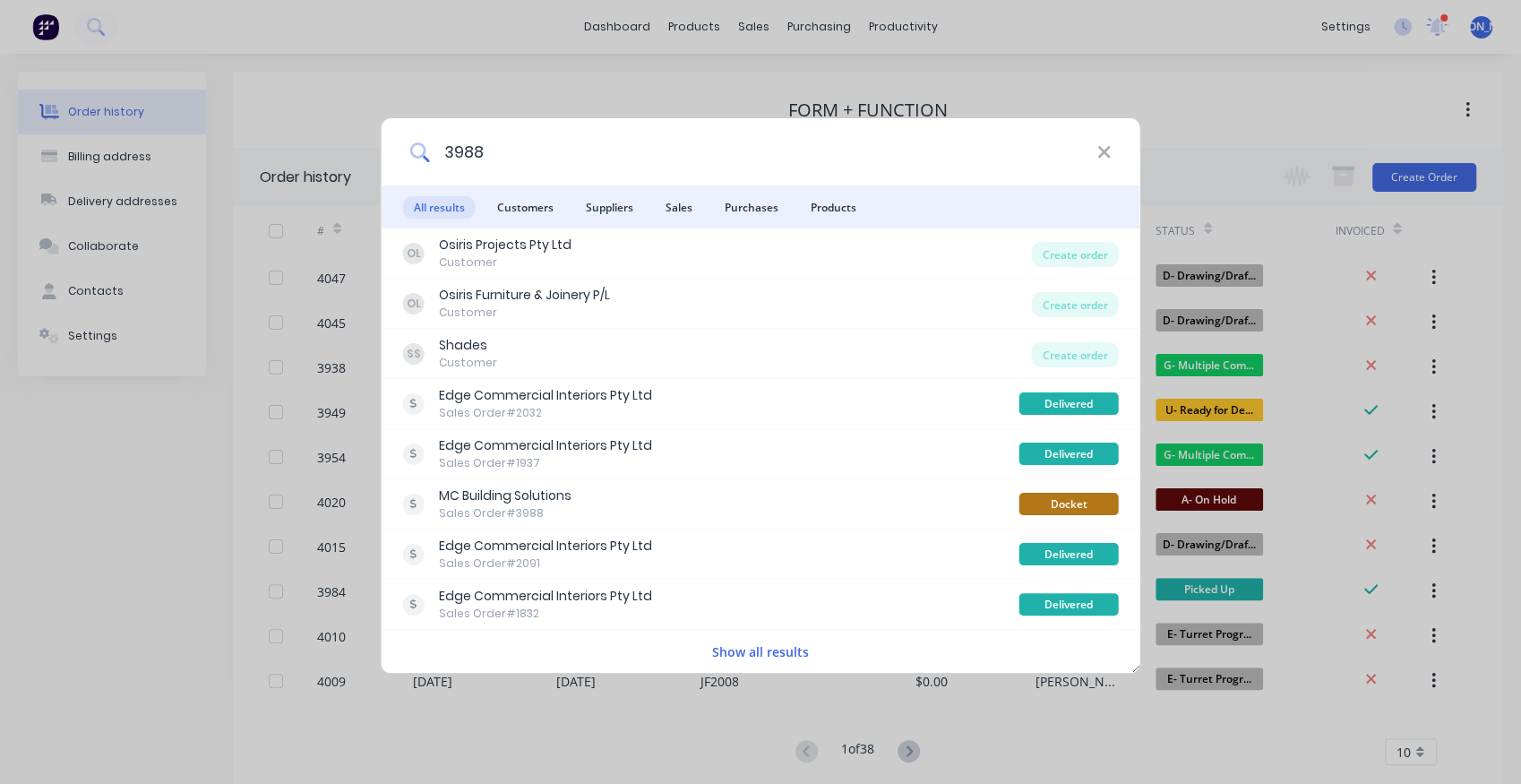
type input "3988"
click at [767, 652] on button "Show all results" at bounding box center [760, 651] width 108 height 21
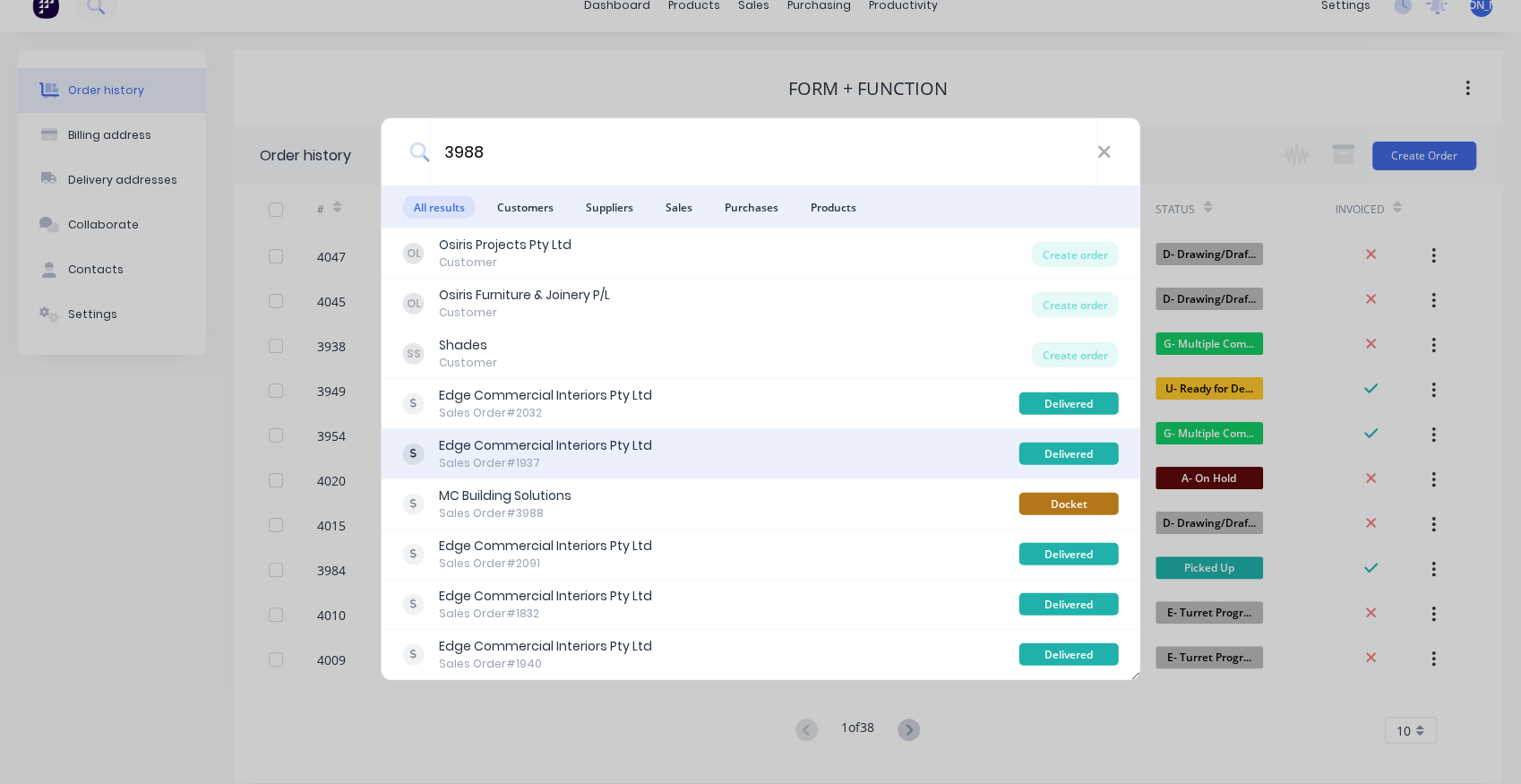
scroll to position [37, 0]
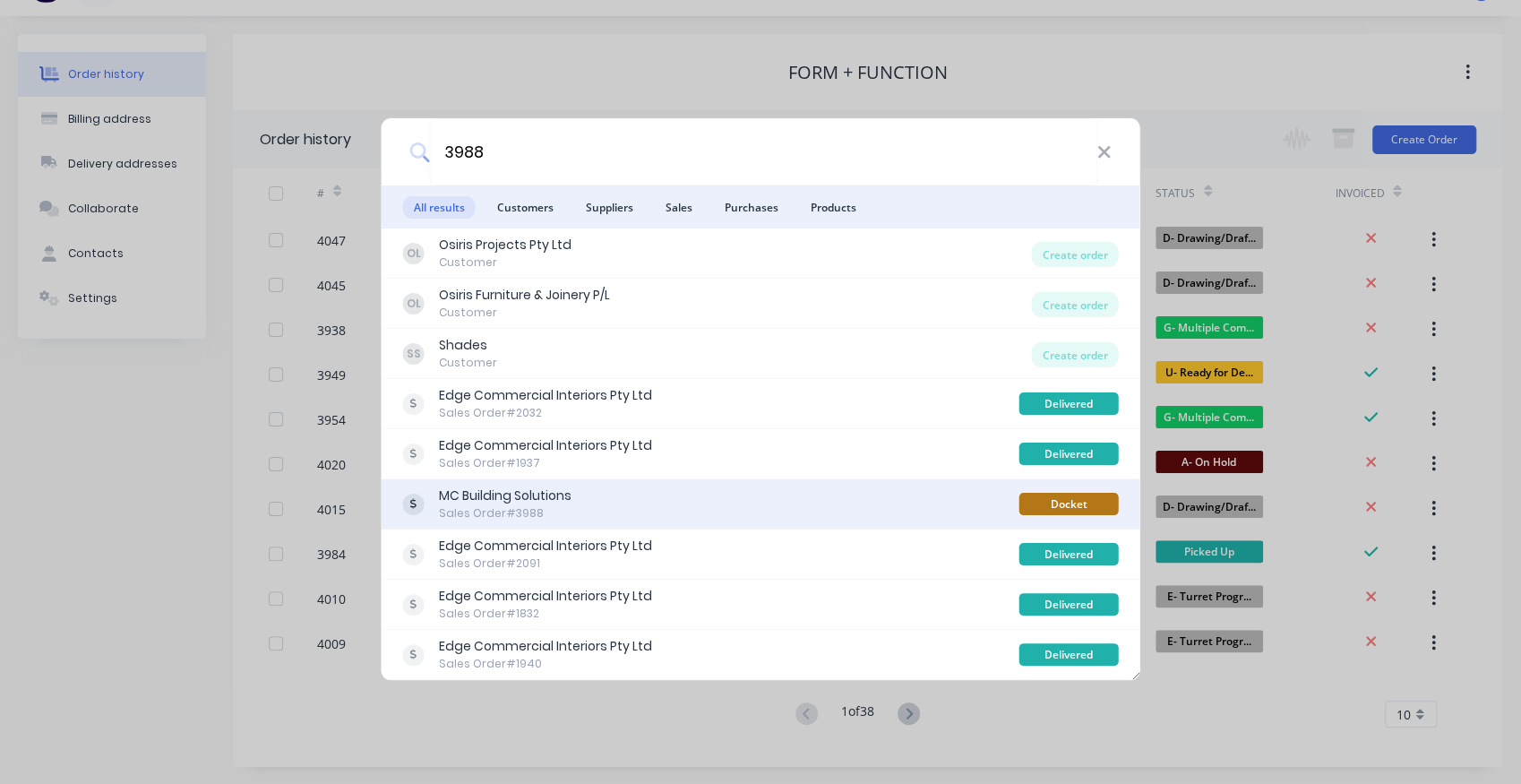
click at [519, 507] on div "Sales Order #3988" at bounding box center [505, 513] width 133 height 16
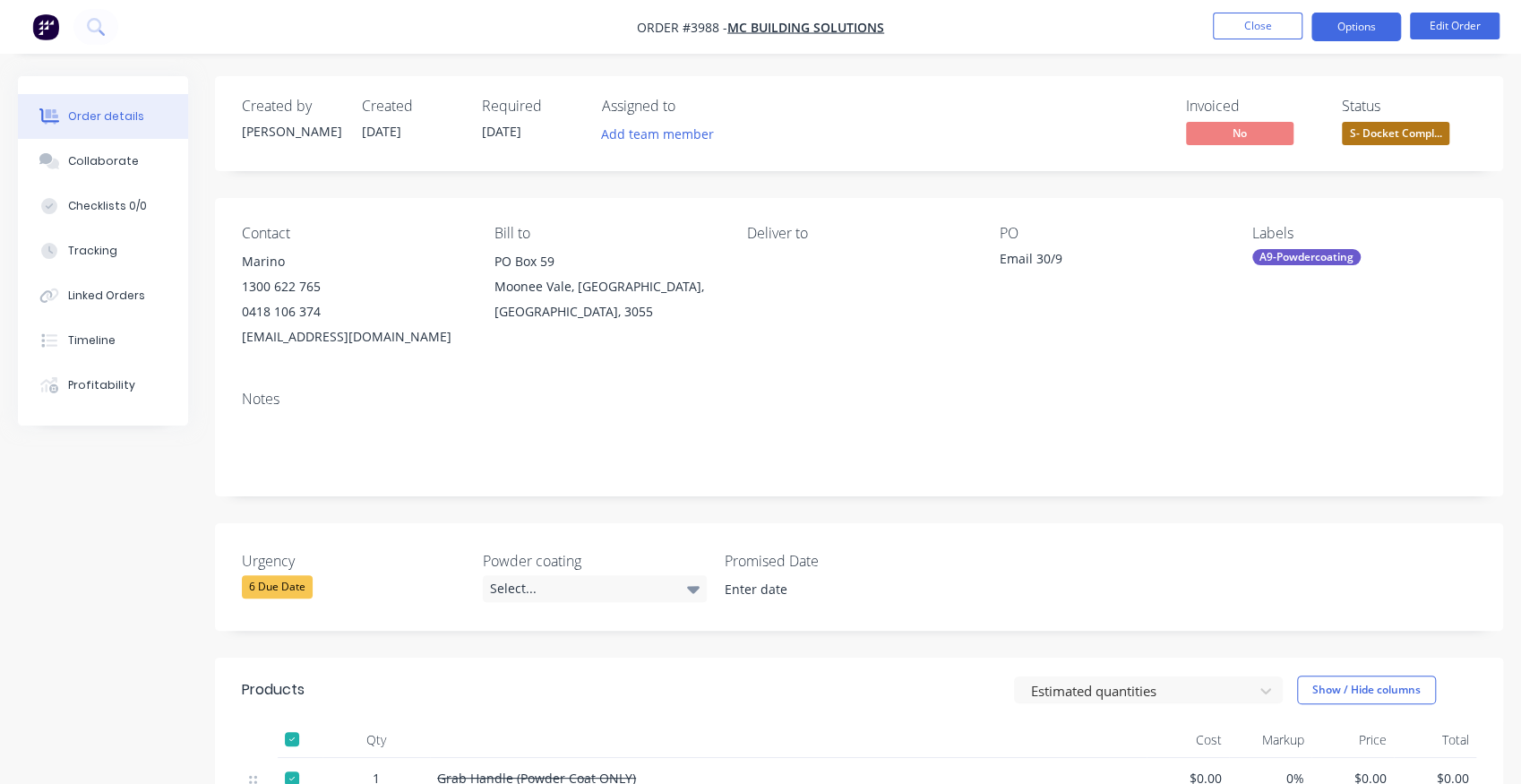
click at [1336, 30] on button "Options" at bounding box center [1356, 26] width 90 height 29
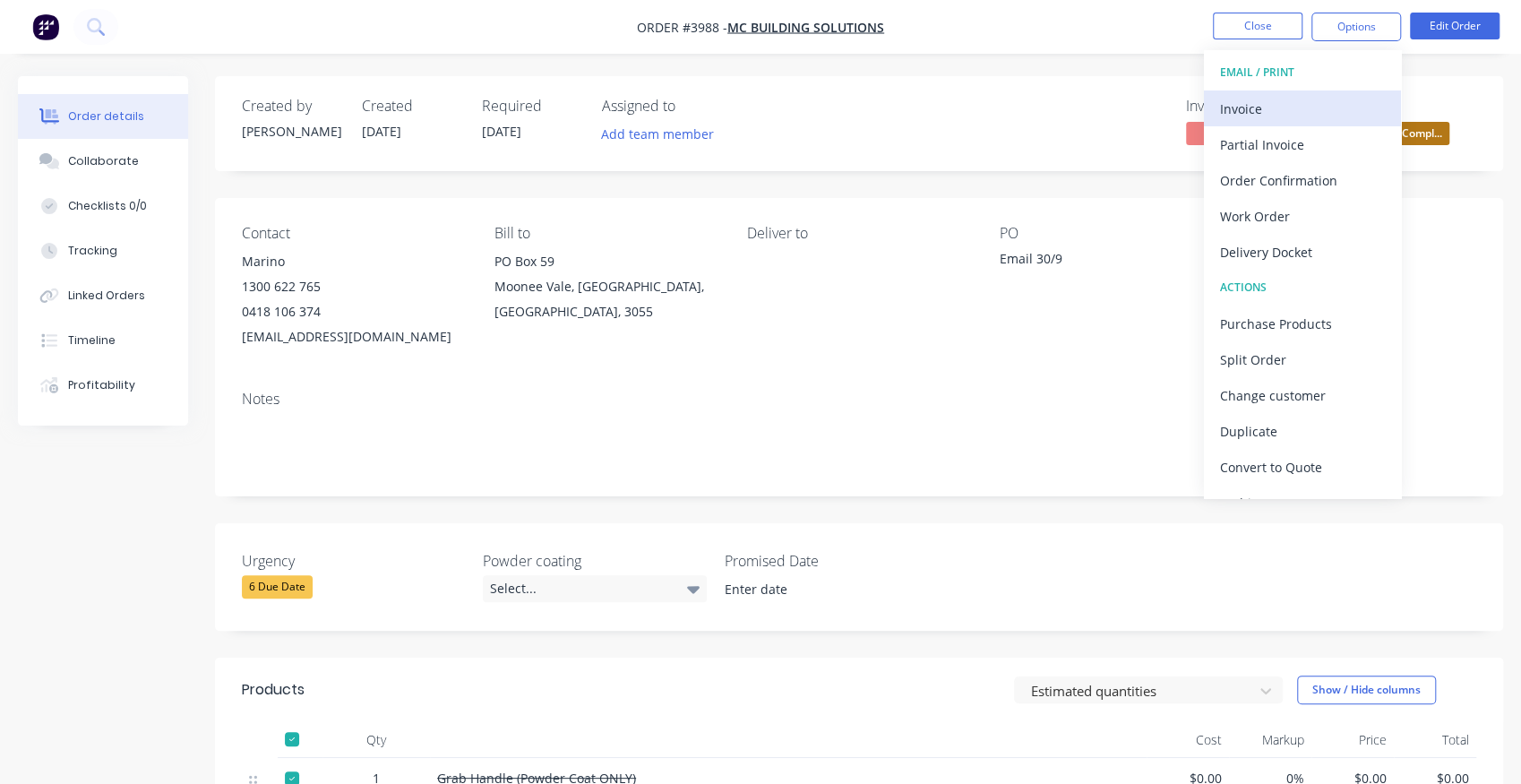
click at [1239, 111] on div "Invoice" at bounding box center [1303, 109] width 165 height 26
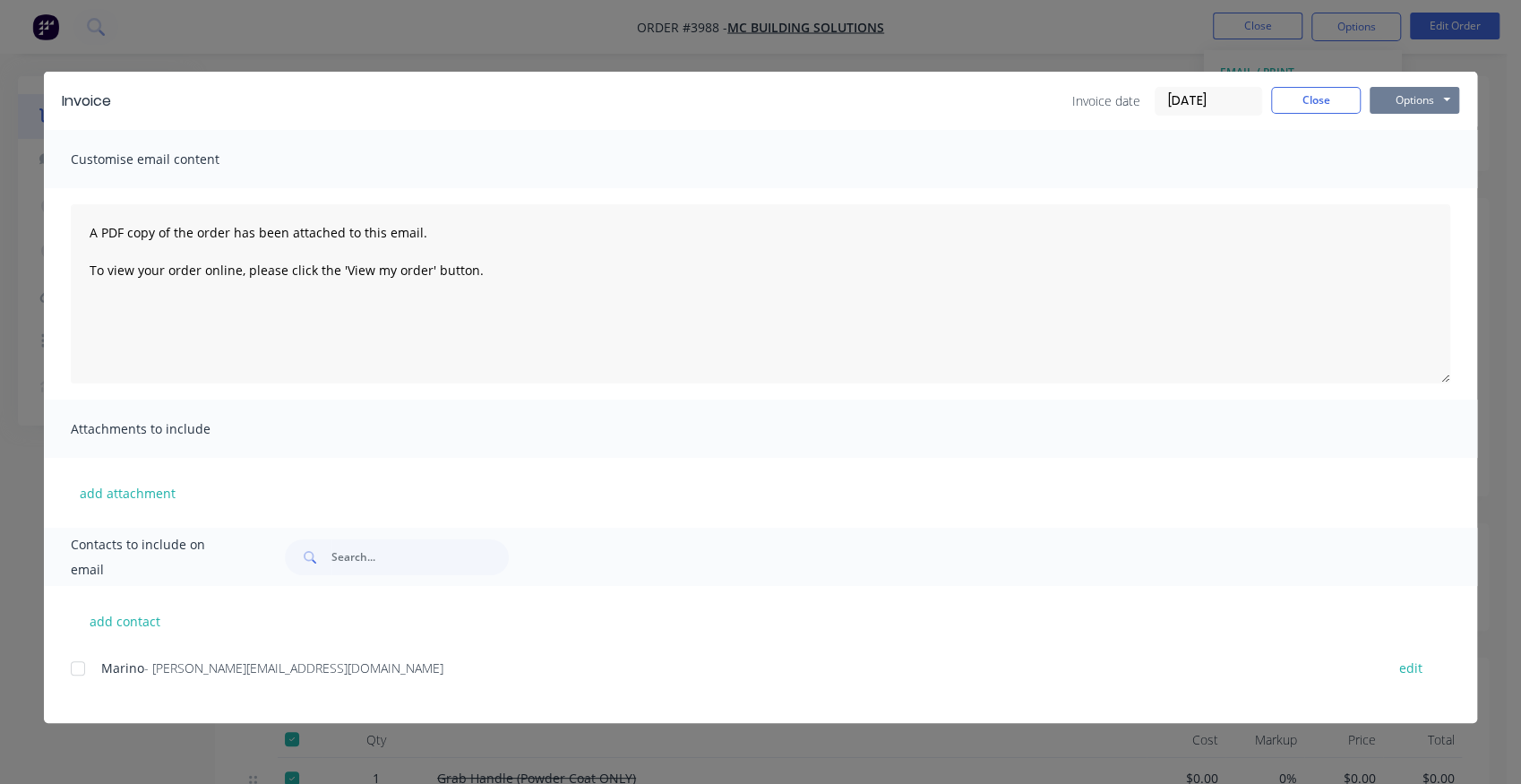
click at [1389, 104] on button "Options" at bounding box center [1415, 100] width 90 height 27
click at [1418, 161] on button "Print" at bounding box center [1427, 162] width 115 height 30
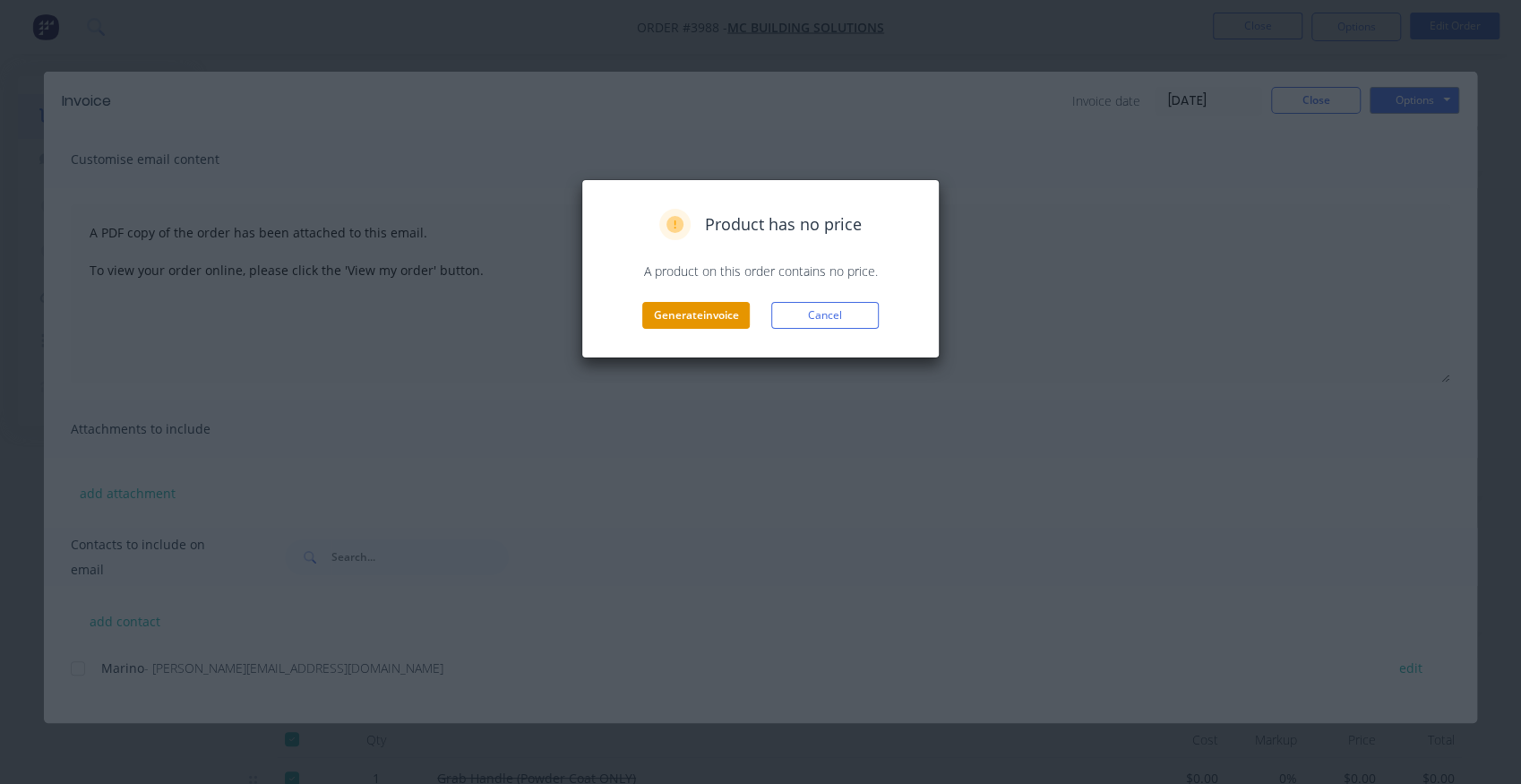
click at [719, 306] on button "Generate invoice" at bounding box center [695, 315] width 108 height 27
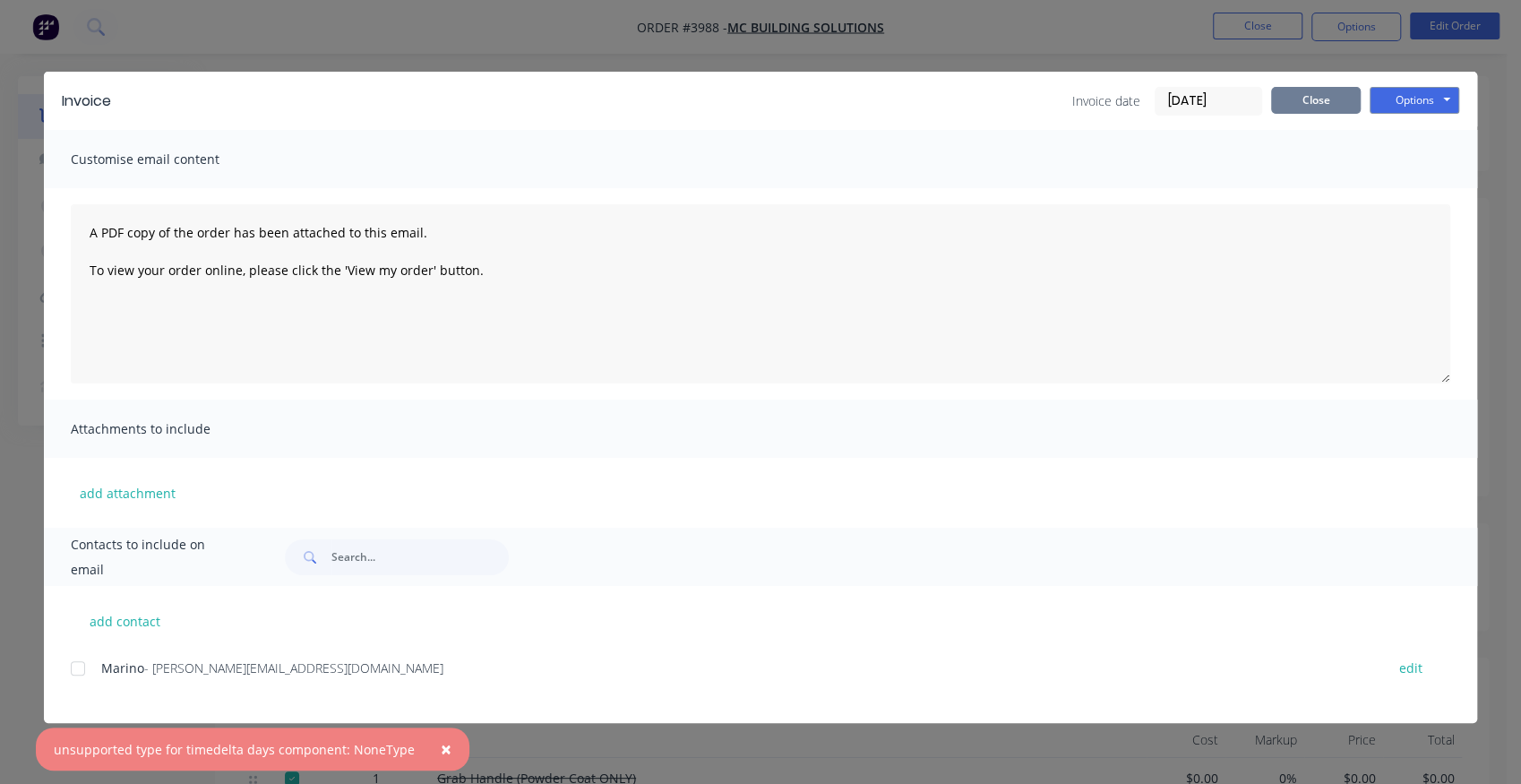
click at [1313, 97] on button "Close" at bounding box center [1316, 100] width 90 height 27
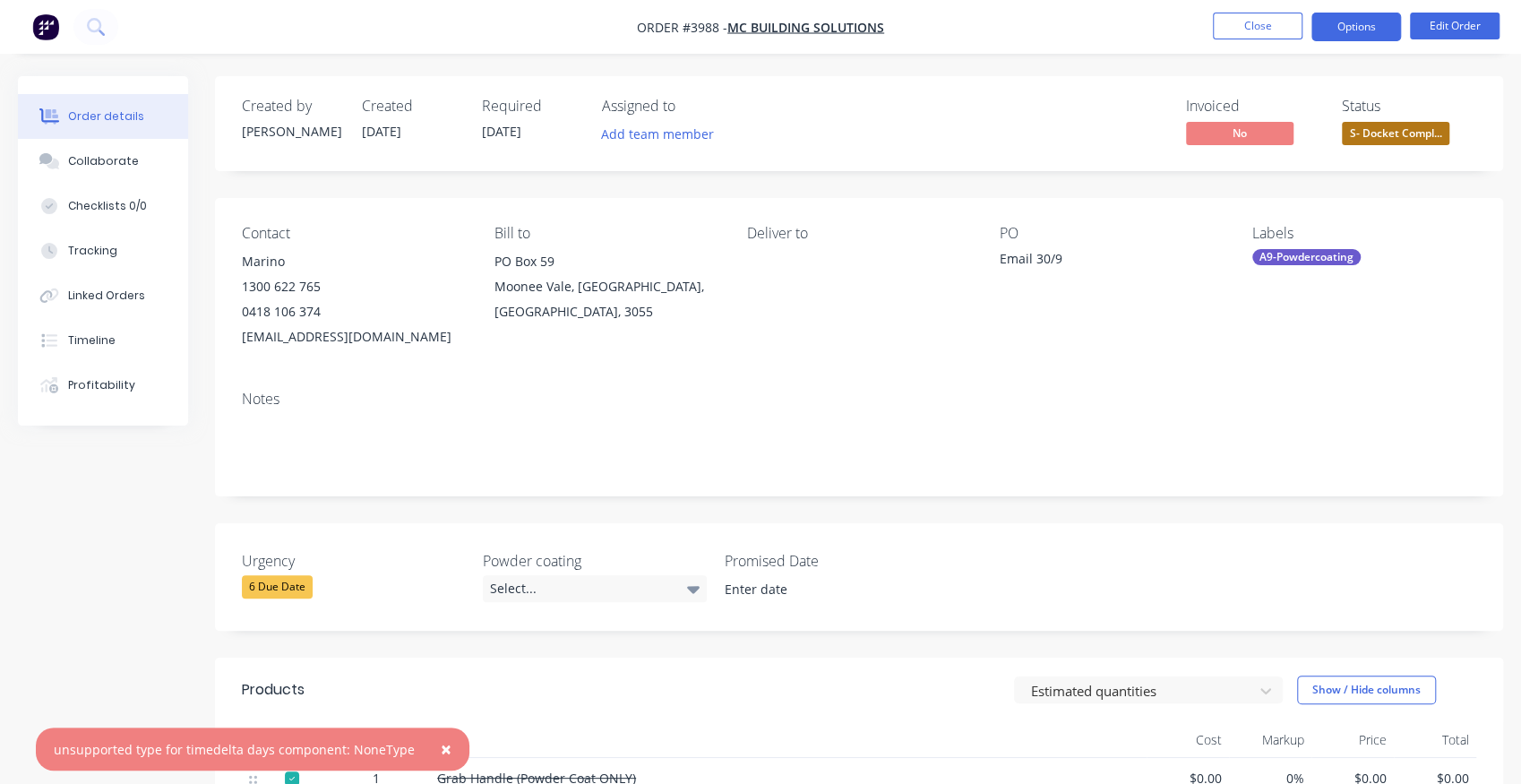
click at [1364, 27] on button "Options" at bounding box center [1356, 26] width 90 height 29
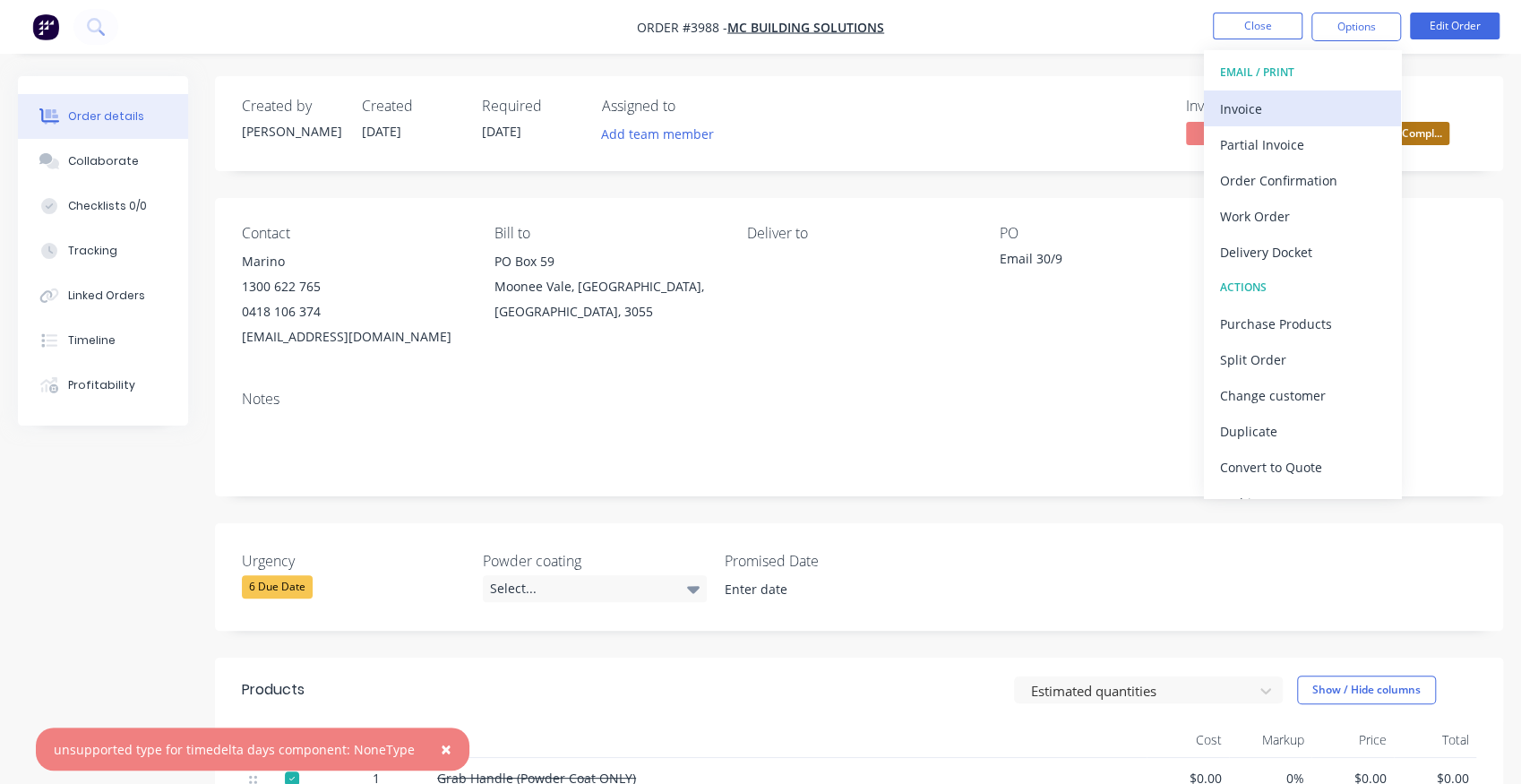
click at [1248, 109] on div "Invoice" at bounding box center [1303, 109] width 165 height 26
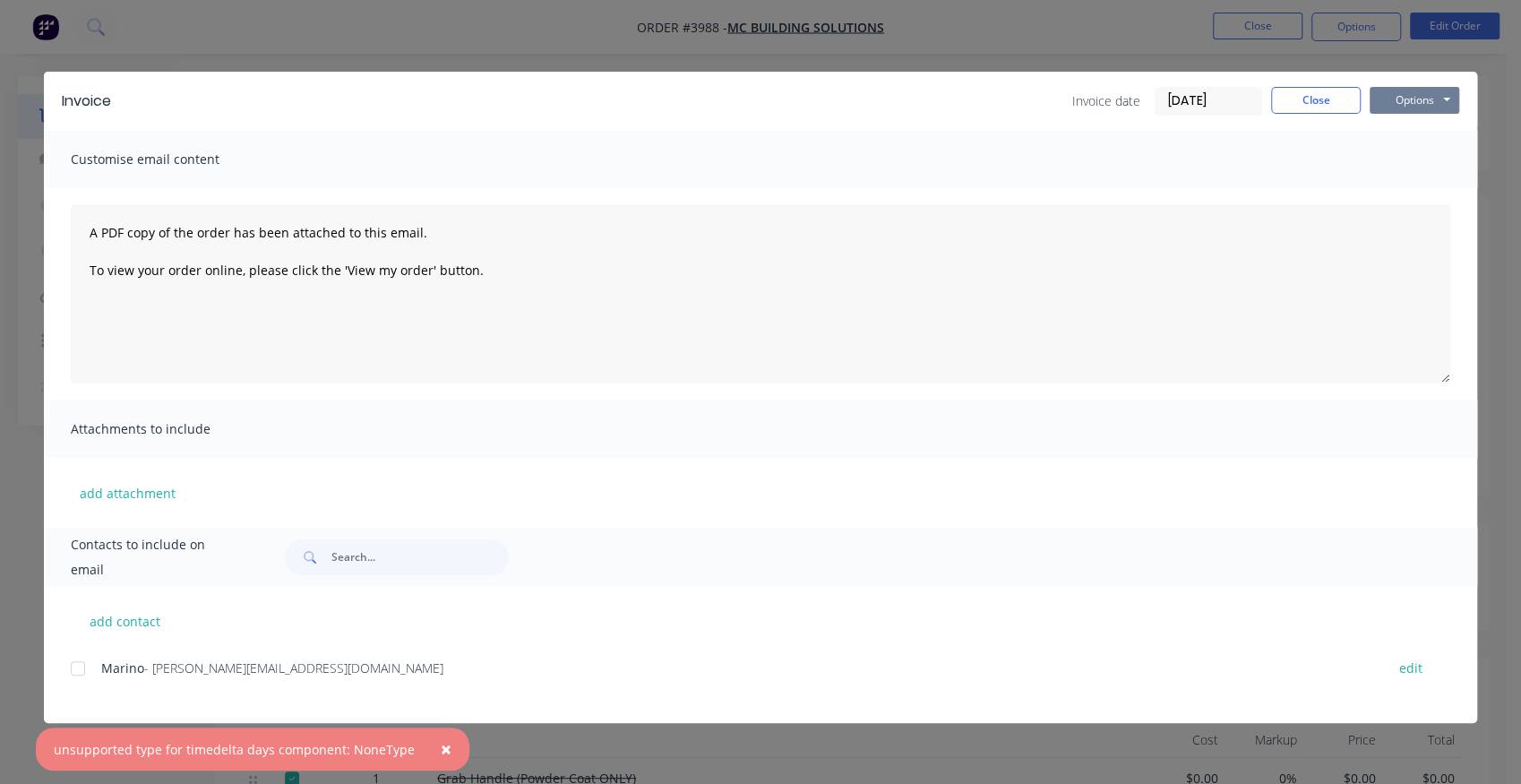
click at [1411, 104] on button "Options" at bounding box center [1415, 100] width 90 height 27
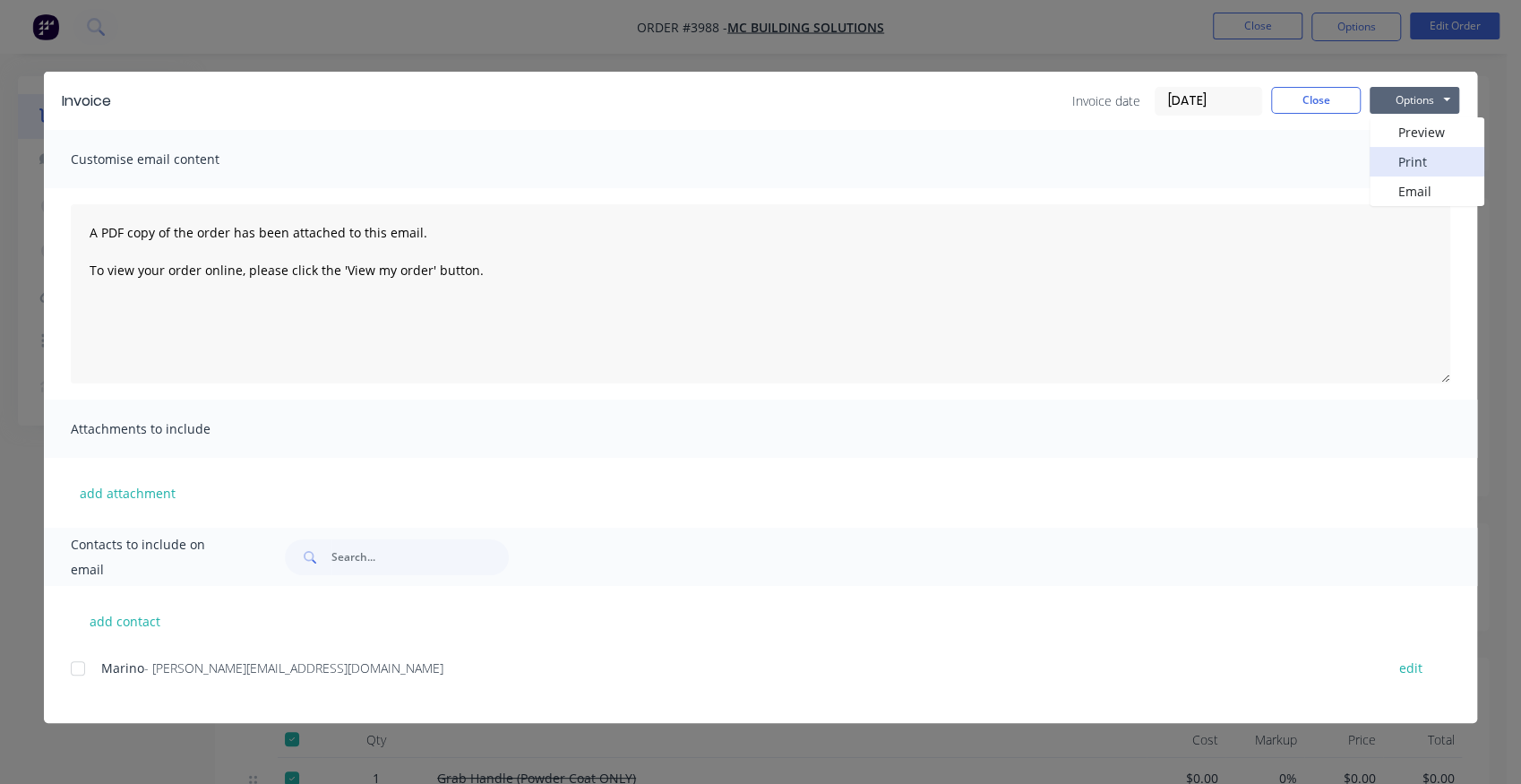
click at [1411, 163] on button "Print" at bounding box center [1427, 162] width 115 height 30
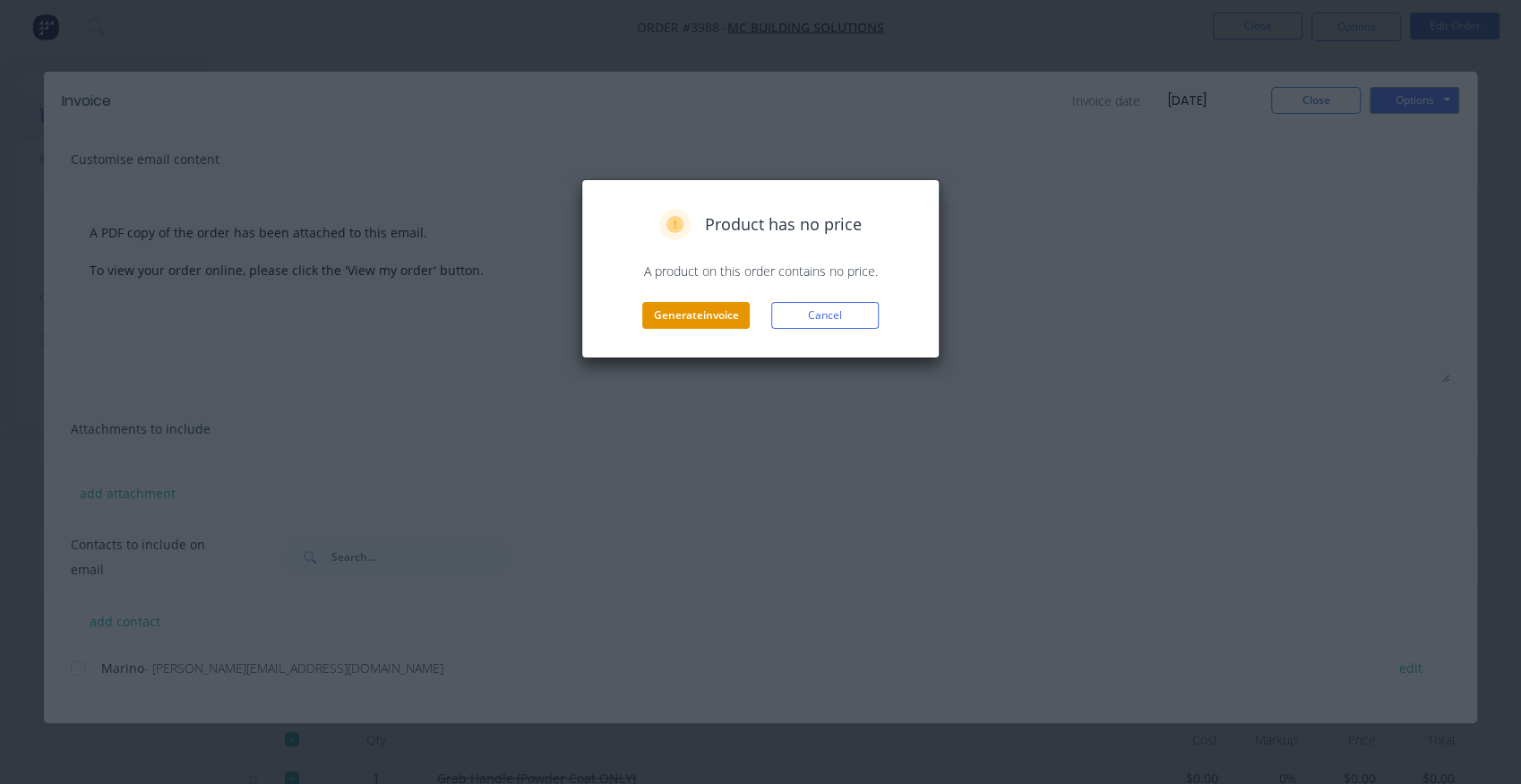
click at [716, 313] on button "Generate invoice" at bounding box center [695, 315] width 108 height 27
